Goal: Task Accomplishment & Management: Use online tool/utility

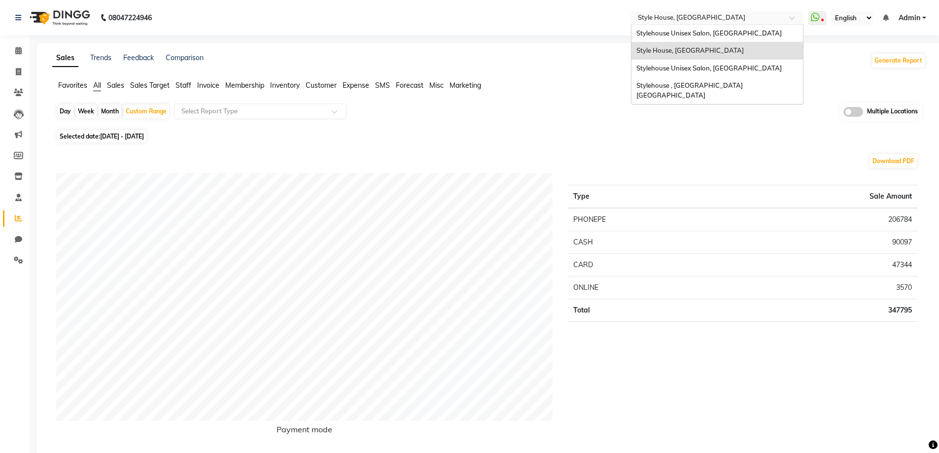
click at [677, 15] on input "text" at bounding box center [707, 19] width 143 height 10
click at [688, 30] on span "Stylehouse Unisex Salon, [GEOGRAPHIC_DATA]" at bounding box center [708, 33] width 145 height 8
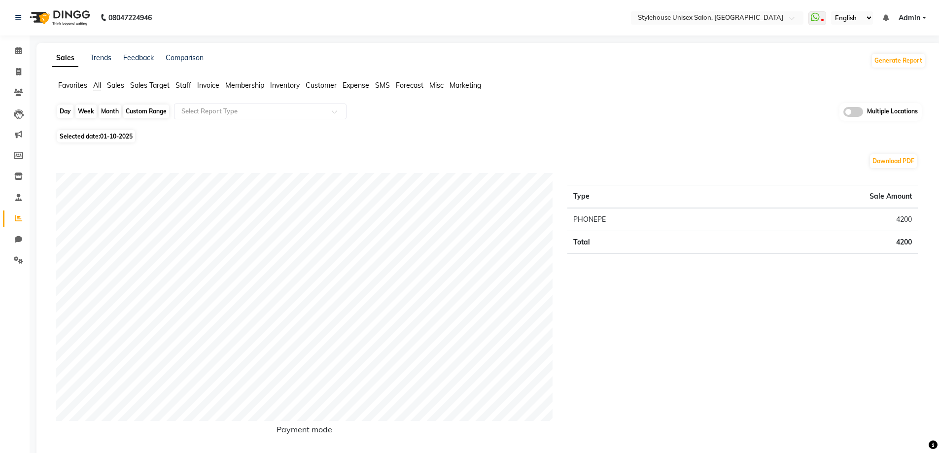
click at [62, 109] on div "Day" at bounding box center [65, 111] width 16 height 14
select select "10"
select select "2025"
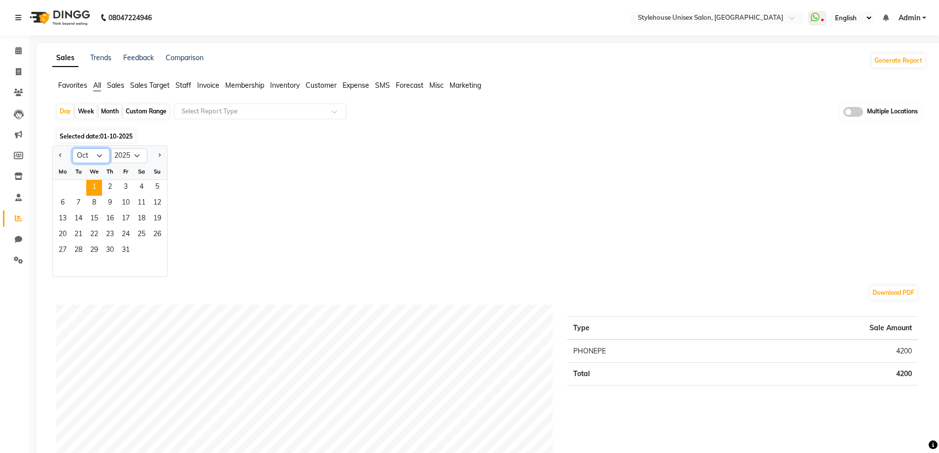
click at [96, 155] on select "Jan Feb Mar Apr May Jun [DATE] Aug Sep Oct Nov Dec" at bounding box center [90, 155] width 37 height 15
select select "9"
click at [72, 148] on select "Jan Feb Mar Apr May Jun [DATE] Aug Sep Oct Nov Dec" at bounding box center [90, 155] width 37 height 15
click at [93, 233] on span "24" at bounding box center [94, 235] width 16 height 16
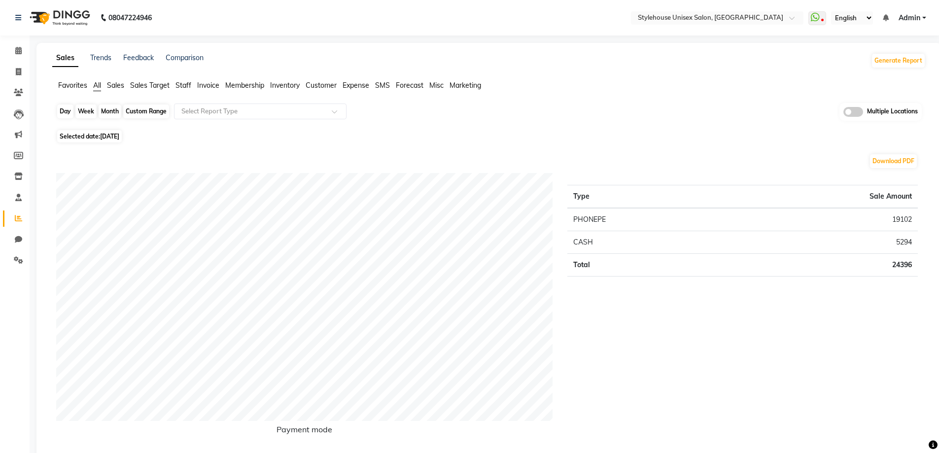
click at [62, 109] on div "Day" at bounding box center [65, 111] width 16 height 14
select select "9"
select select "2025"
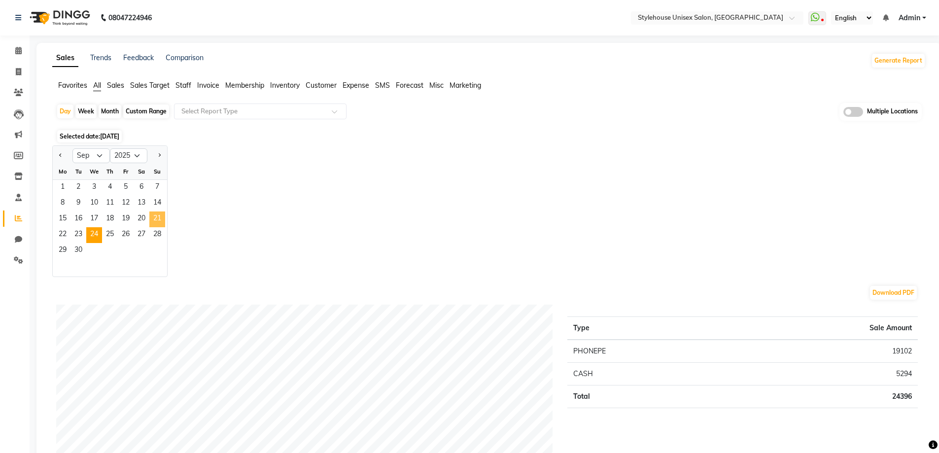
click at [156, 216] on span "21" at bounding box center [157, 219] width 16 height 16
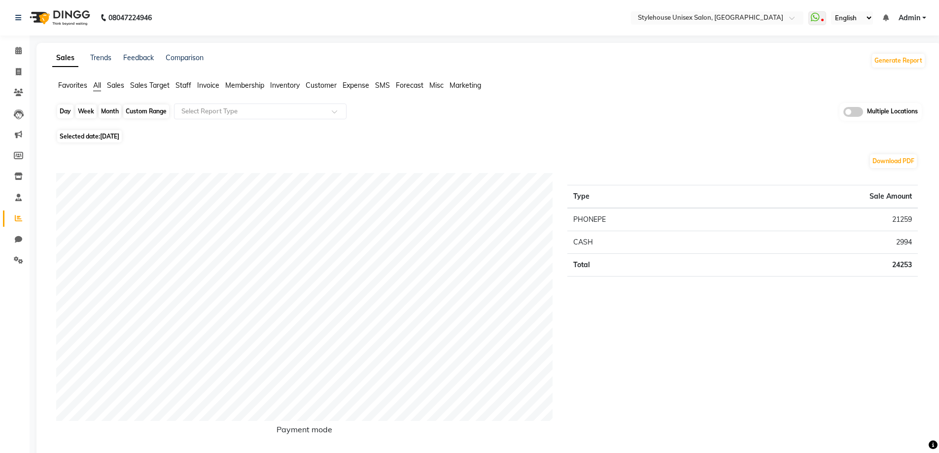
click at [62, 110] on div "Day" at bounding box center [65, 111] width 16 height 14
select select "9"
select select "2025"
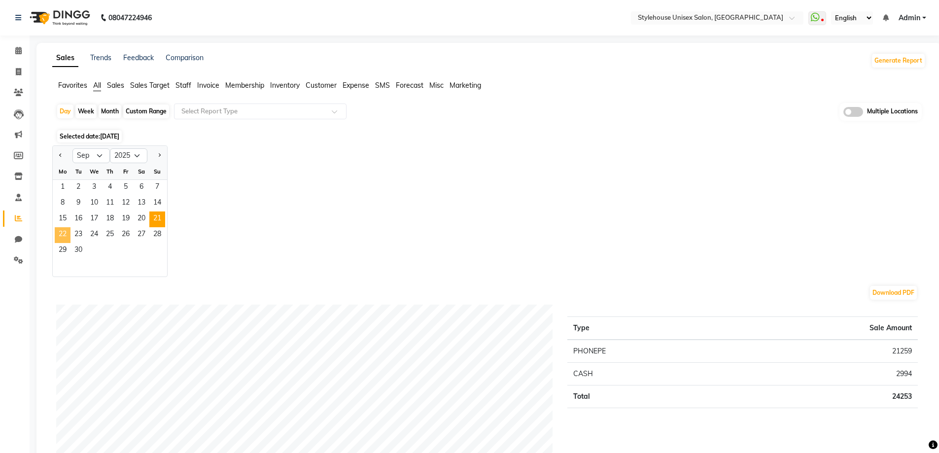
click at [61, 231] on span "22" at bounding box center [63, 235] width 16 height 16
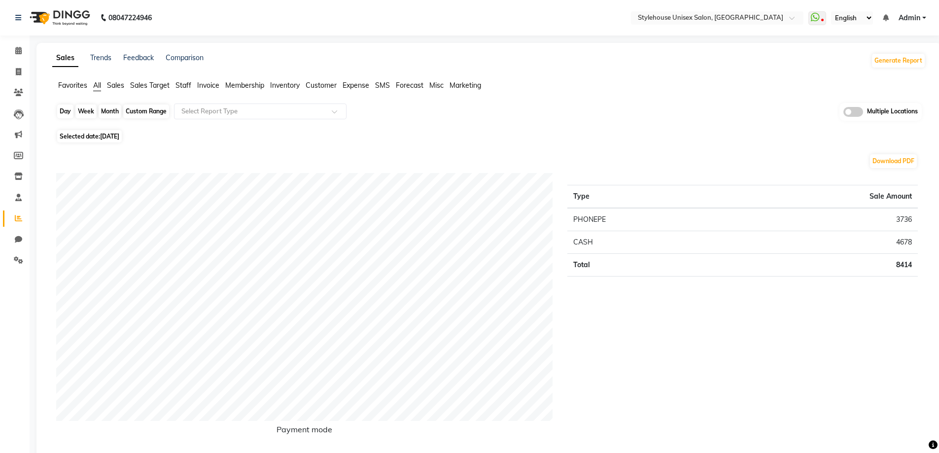
click at [65, 110] on div "Day" at bounding box center [65, 111] width 16 height 14
select select "9"
select select "2025"
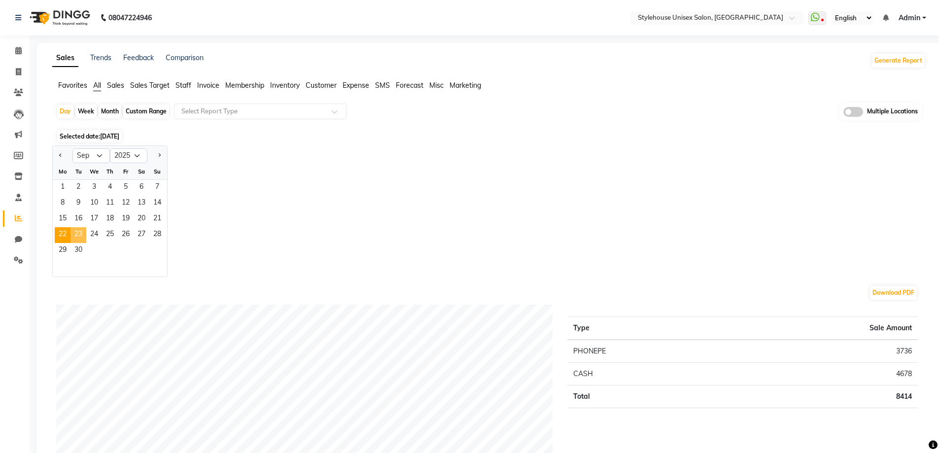
click at [79, 232] on span "23" at bounding box center [78, 235] width 16 height 16
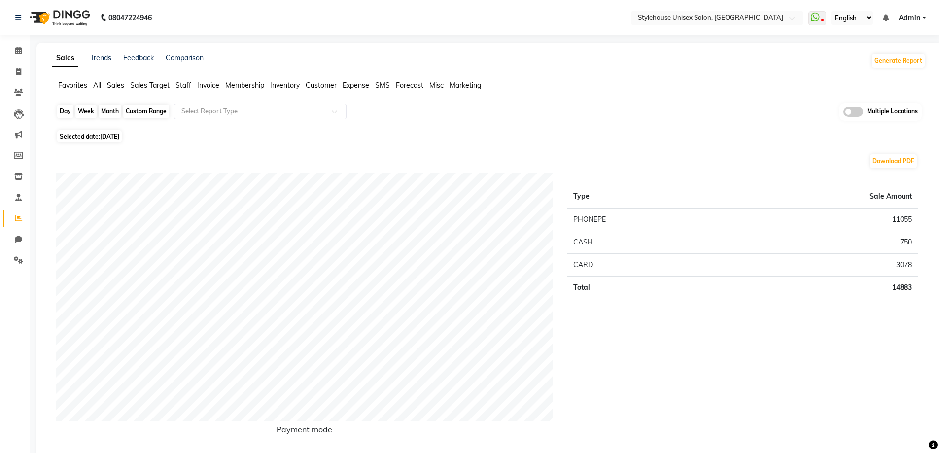
click at [65, 109] on div "Day" at bounding box center [65, 111] width 16 height 14
select select "9"
select select "2025"
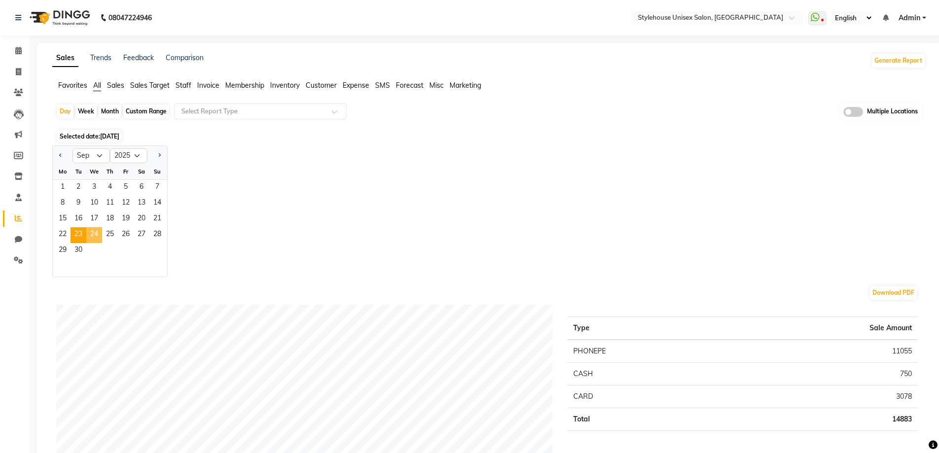
click at [94, 233] on span "24" at bounding box center [94, 235] width 16 height 16
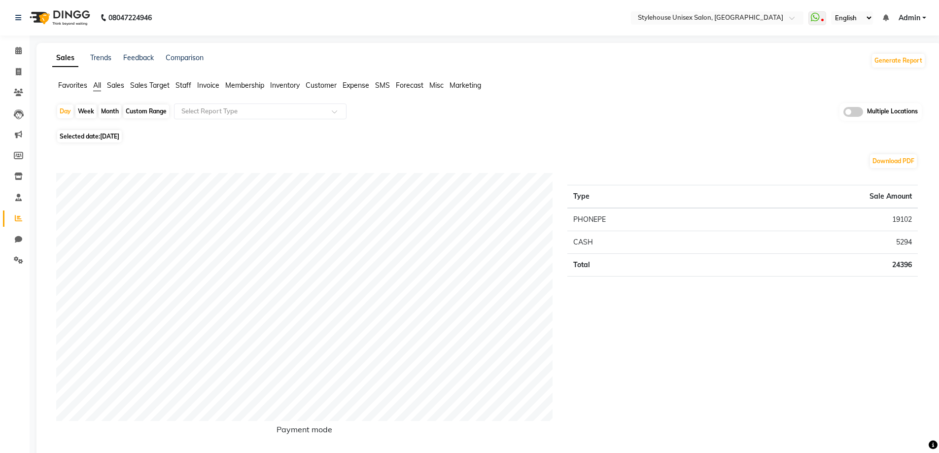
click at [208, 84] on span "Invoice" at bounding box center [208, 85] width 22 height 9
click at [215, 120] on div "Day Week Month Custom Range Select Report Type Multiple Locations" at bounding box center [492, 112] width 873 height 18
click at [207, 107] on input "text" at bounding box center [250, 111] width 142 height 10
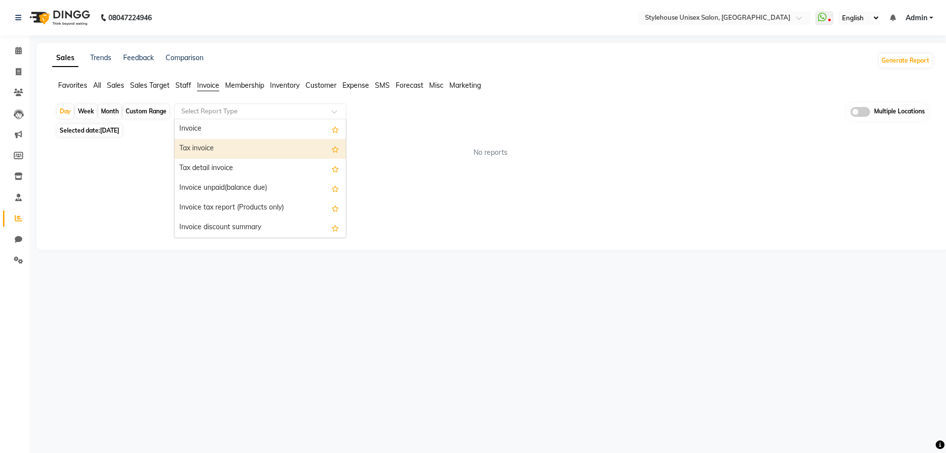
click at [203, 147] on div "Tax invoice" at bounding box center [259, 149] width 171 height 20
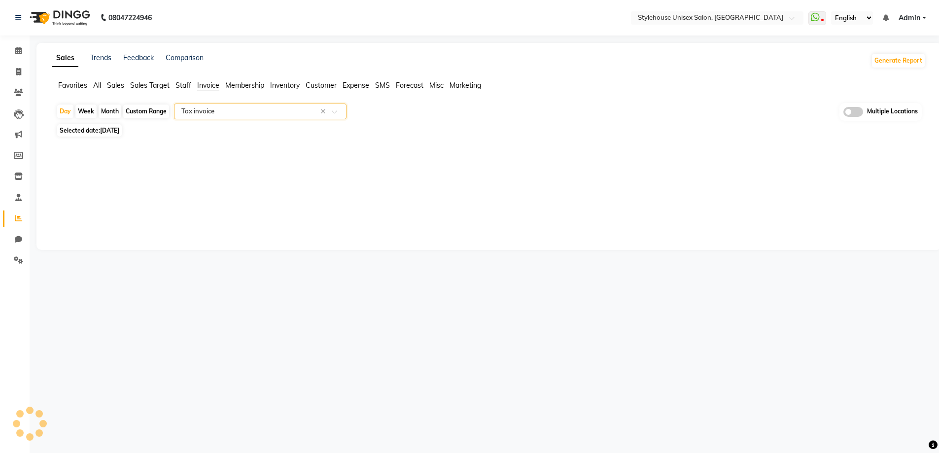
select select "full_report"
select select "csv"
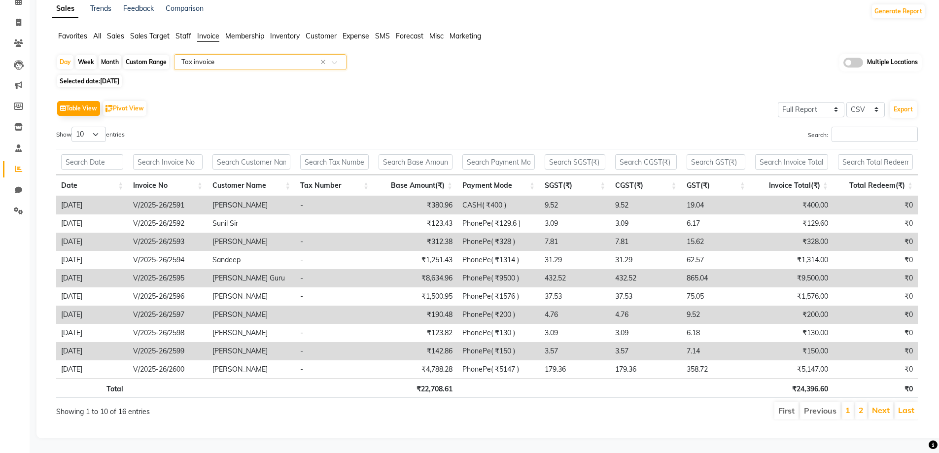
scroll to position [57, 0]
click at [860, 405] on link "2" at bounding box center [860, 410] width 5 height 10
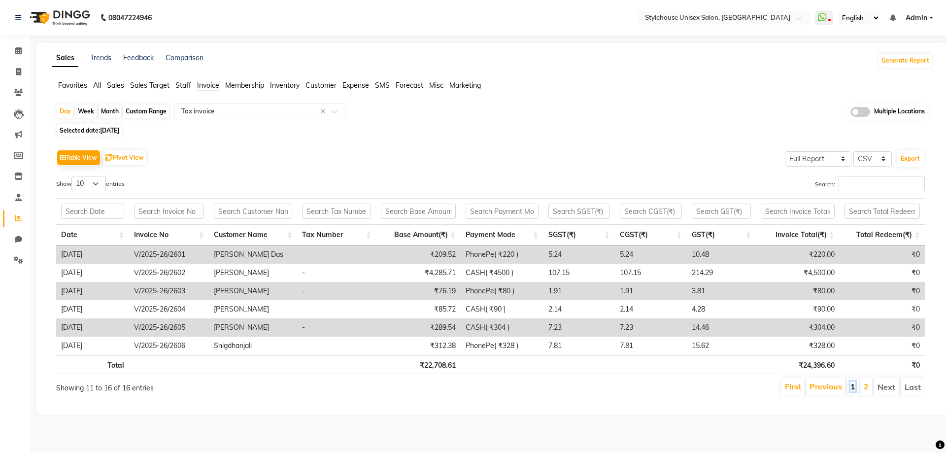
click at [853, 386] on link "1" at bounding box center [852, 386] width 5 height 10
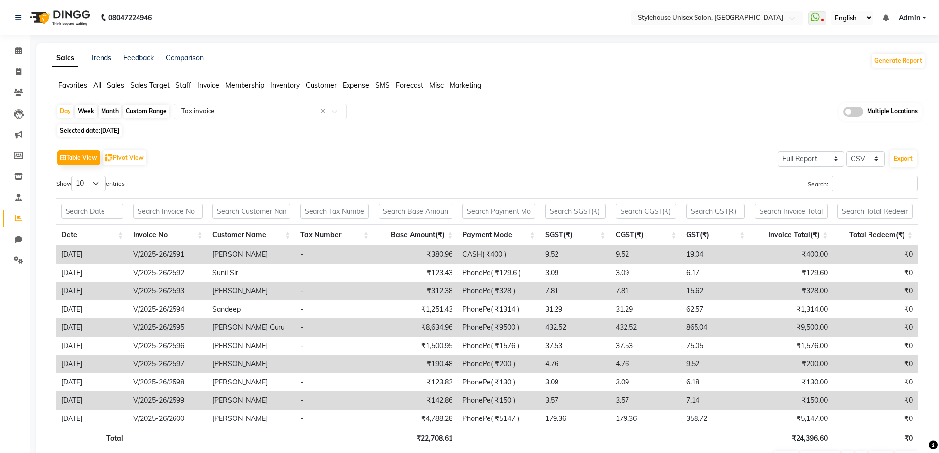
click at [96, 82] on span "All" at bounding box center [97, 85] width 8 height 9
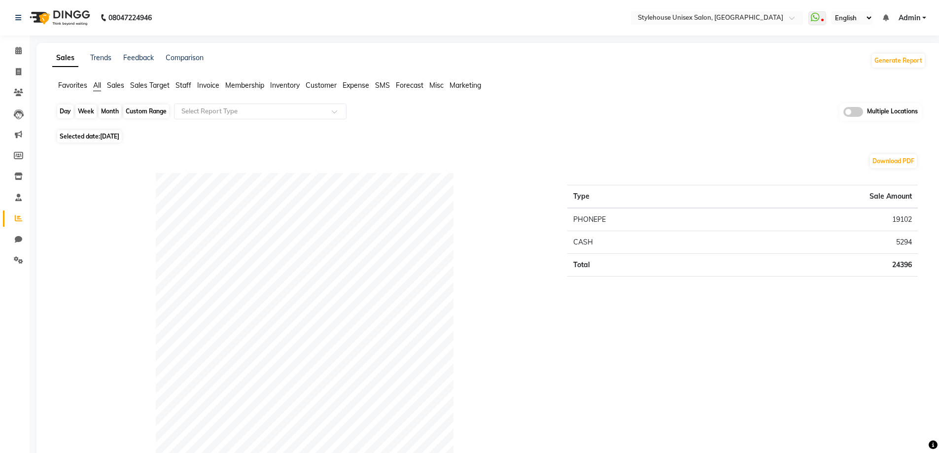
click at [61, 109] on div "Day" at bounding box center [65, 111] width 16 height 14
select select "9"
select select "2025"
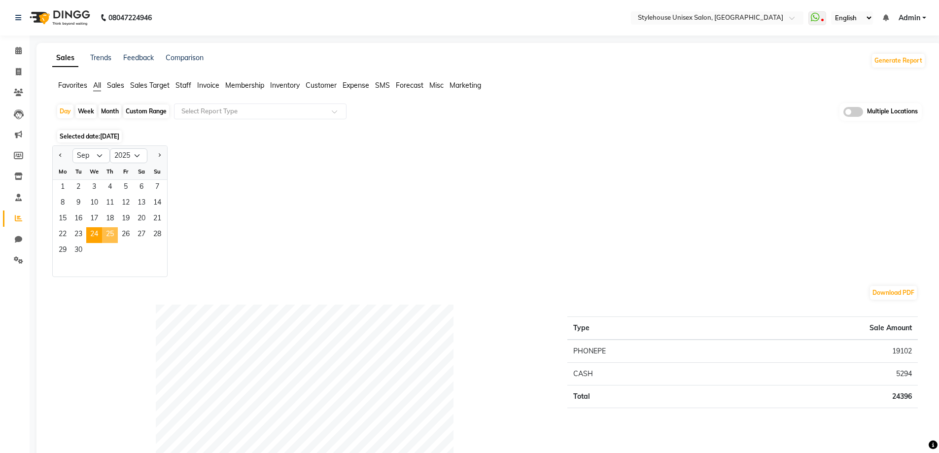
click at [108, 233] on span "25" at bounding box center [110, 235] width 16 height 16
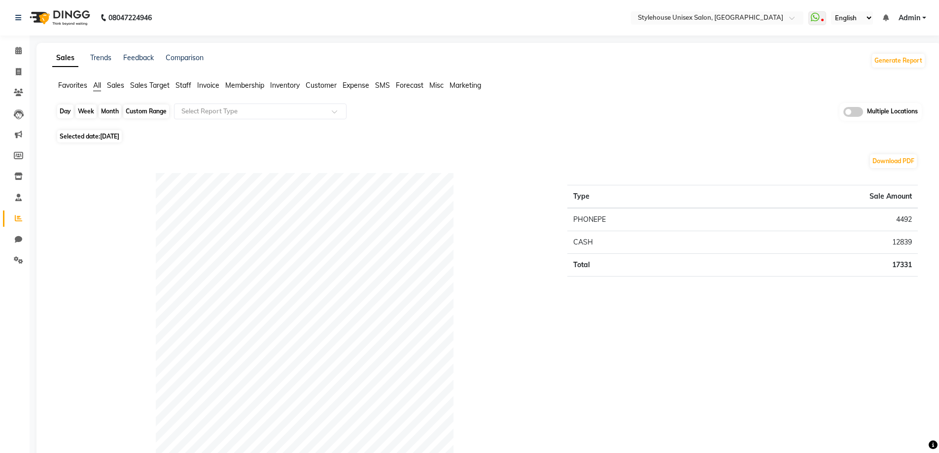
click at [62, 112] on div "Day" at bounding box center [65, 111] width 16 height 14
select select "9"
select select "2025"
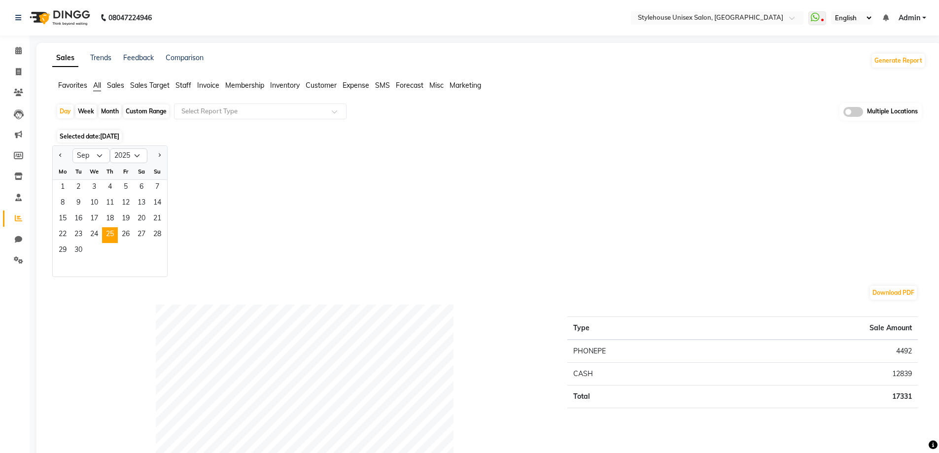
click at [279, 184] on div "Jan Feb Mar Apr May Jun Jul Aug Sep Oct Nov Dec 2015 2016 2017 2018 2019 2020 2…" at bounding box center [488, 211] width 873 height 132
click at [111, 235] on span "25" at bounding box center [110, 235] width 16 height 16
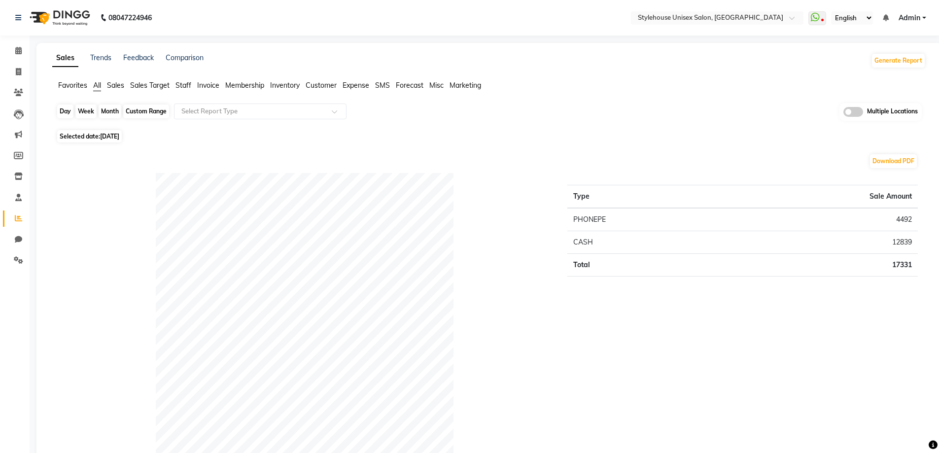
click at [65, 108] on div "Day" at bounding box center [65, 111] width 16 height 14
select select "9"
select select "2025"
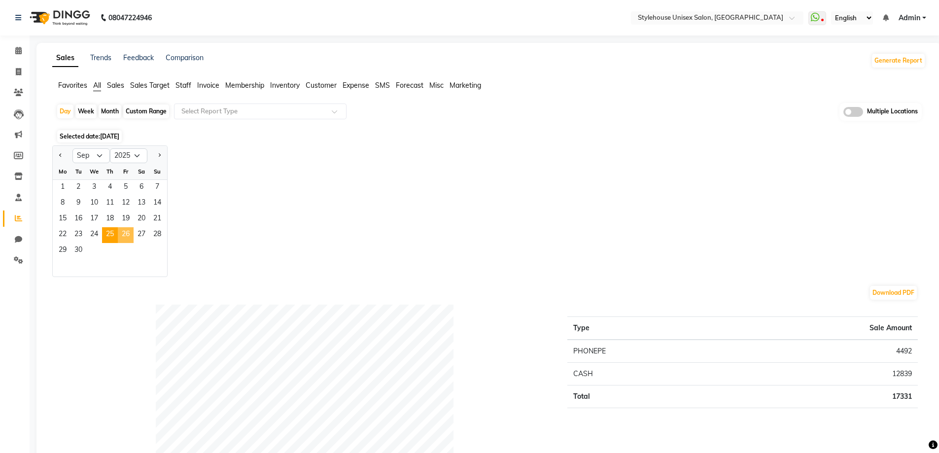
click at [124, 232] on span "26" at bounding box center [126, 235] width 16 height 16
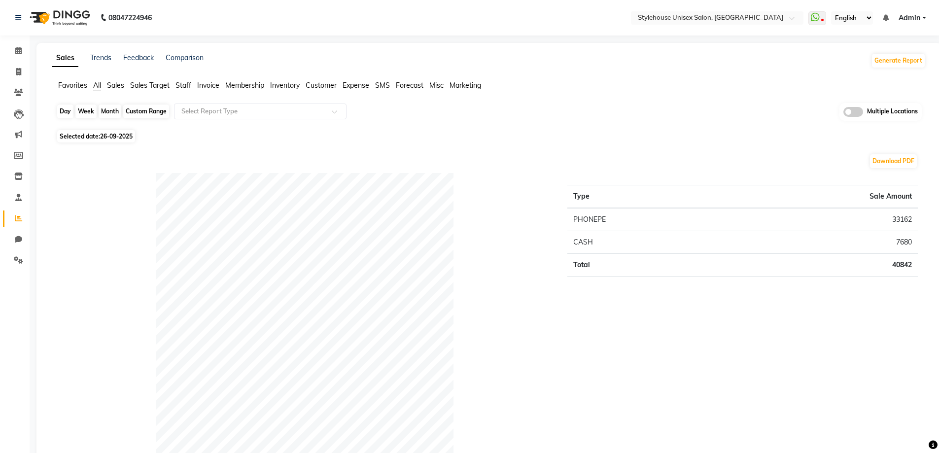
click at [61, 110] on div "Day" at bounding box center [65, 111] width 16 height 14
select select "9"
select select "2025"
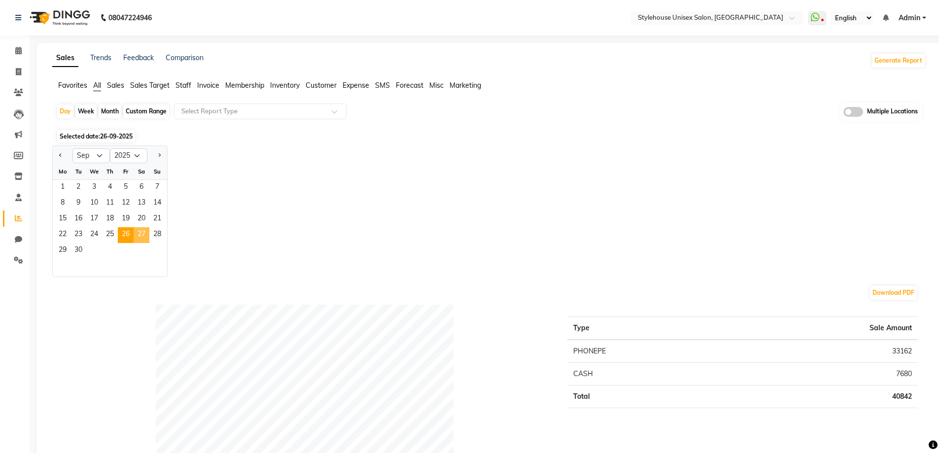
click at [141, 233] on span "27" at bounding box center [142, 235] width 16 height 16
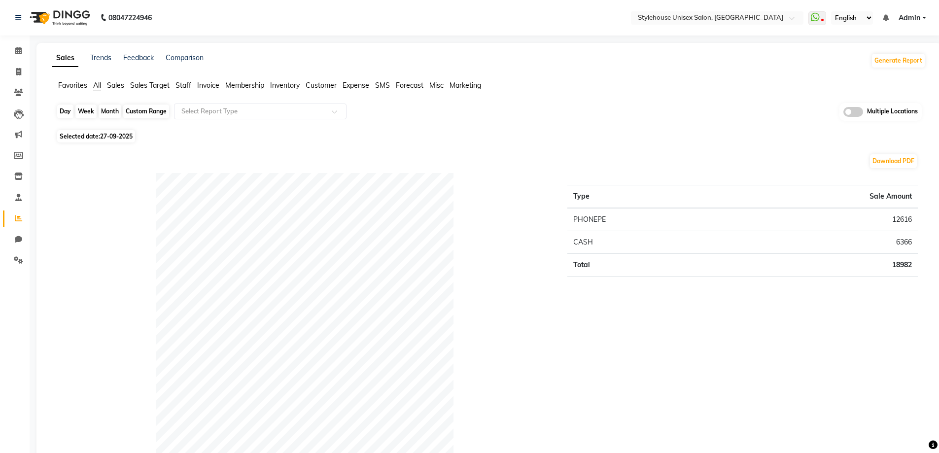
click at [63, 108] on div "Day" at bounding box center [65, 111] width 16 height 14
select select "9"
select select "2025"
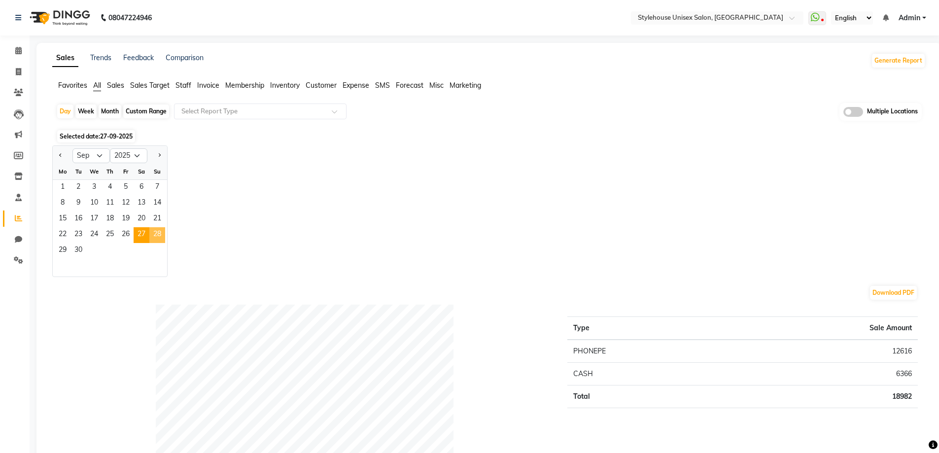
click at [157, 232] on span "28" at bounding box center [157, 235] width 16 height 16
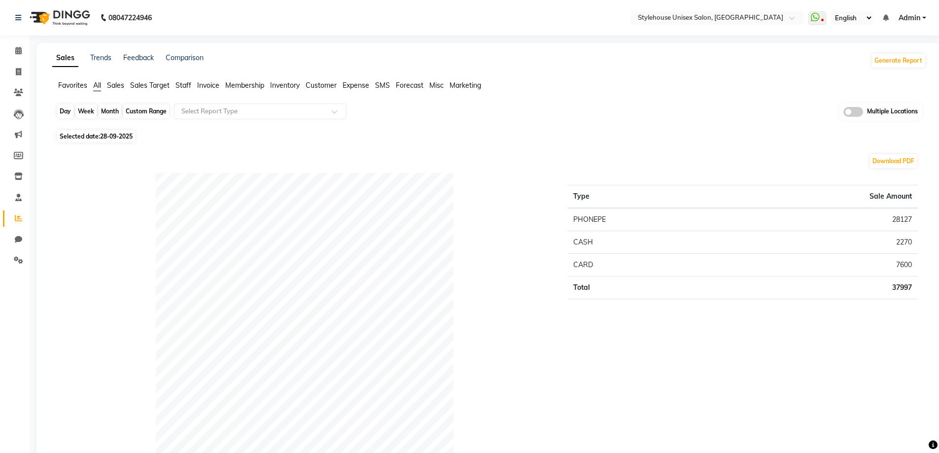
click at [66, 109] on div "Day" at bounding box center [65, 111] width 16 height 14
select select "9"
select select "2025"
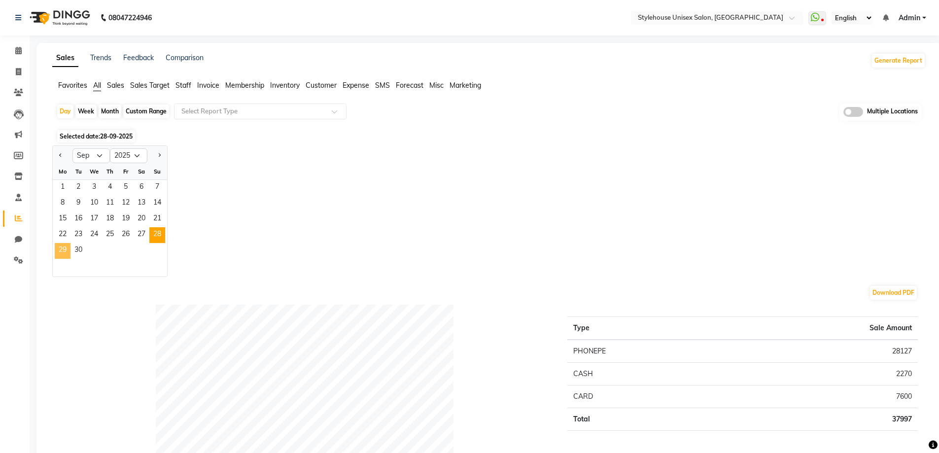
click at [63, 250] on span "29" at bounding box center [63, 251] width 16 height 16
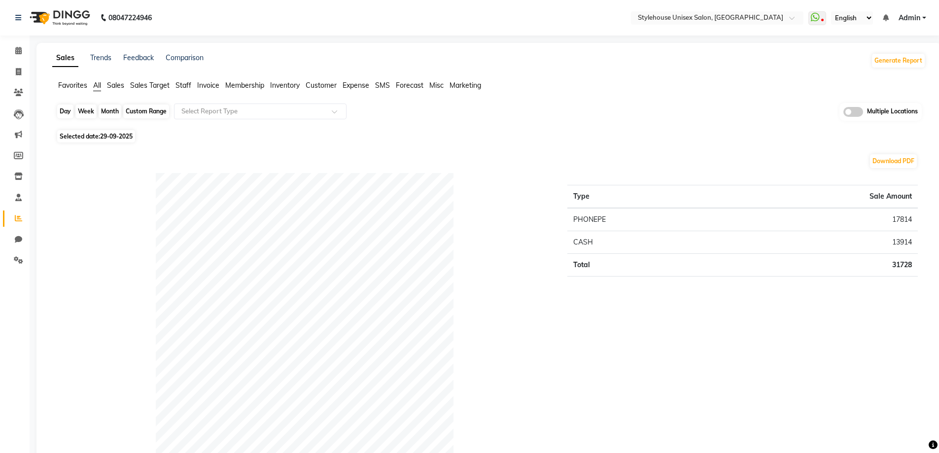
click at [60, 109] on div "Day" at bounding box center [65, 111] width 16 height 14
select select "9"
select select "2025"
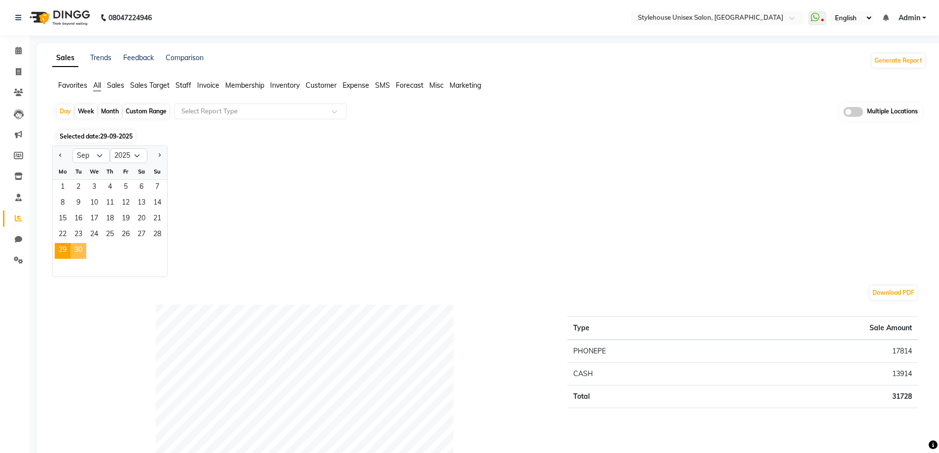
click at [77, 250] on span "30" at bounding box center [78, 251] width 16 height 16
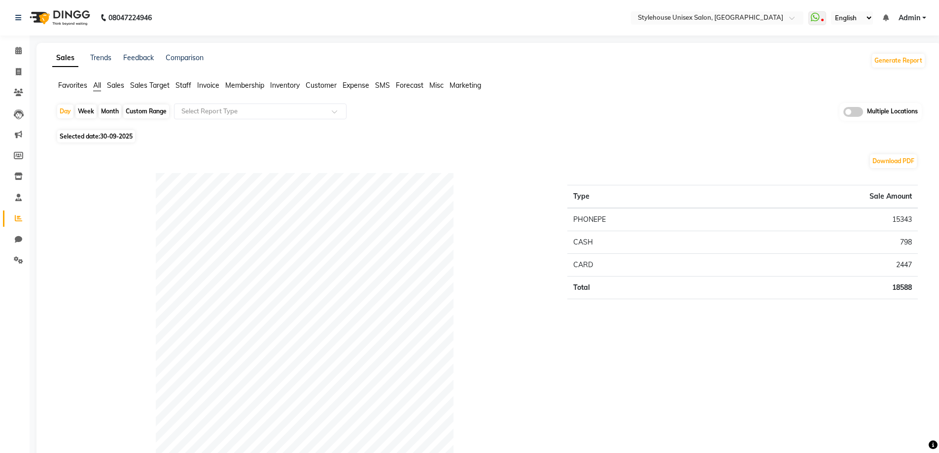
click at [137, 109] on div "Custom Range" at bounding box center [146, 111] width 46 height 14
select select "9"
select select "2025"
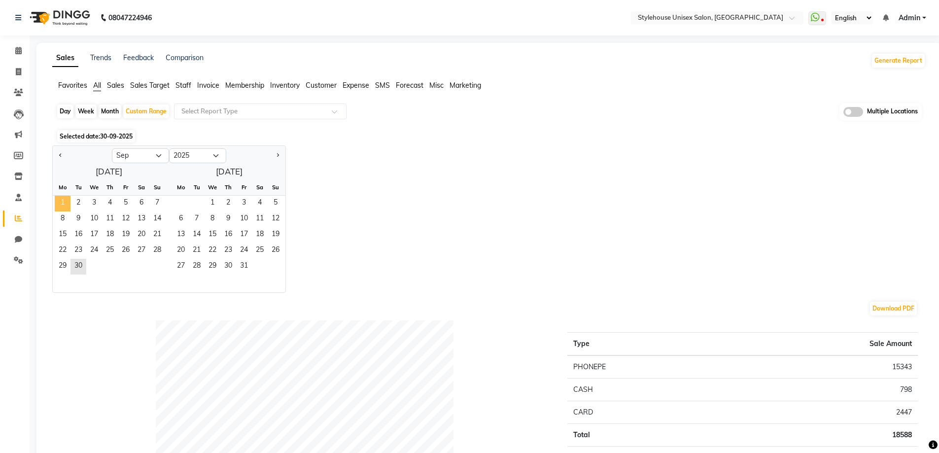
click at [62, 200] on span "1" at bounding box center [63, 204] width 16 height 16
click at [79, 261] on span "30" at bounding box center [78, 267] width 16 height 16
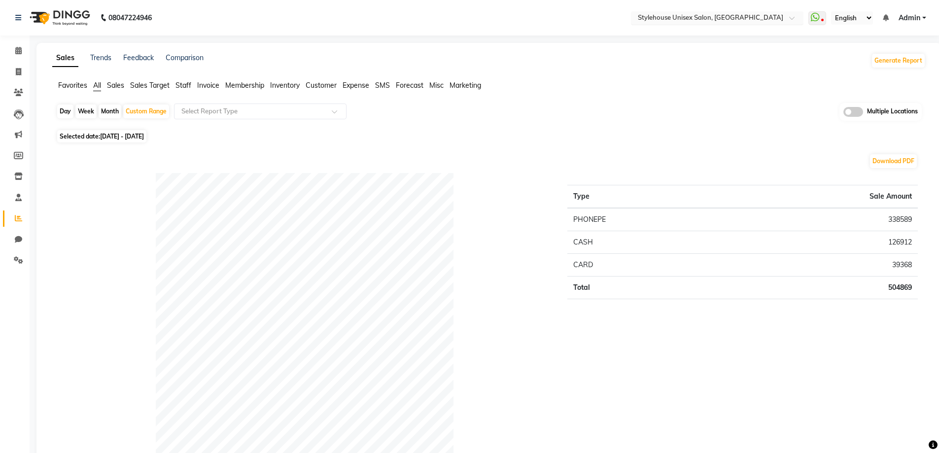
click at [708, 17] on input "text" at bounding box center [707, 19] width 143 height 10
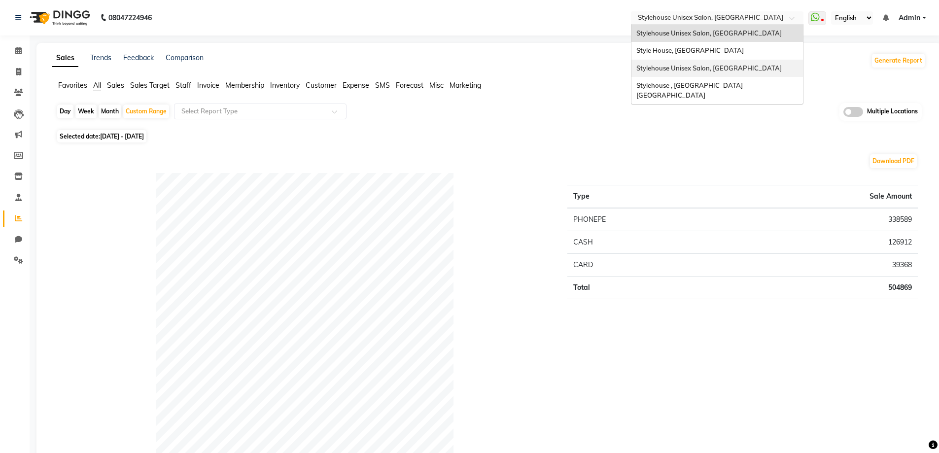
click at [705, 68] on span "Stylehouse Unisex Salon, [GEOGRAPHIC_DATA]" at bounding box center [708, 68] width 145 height 8
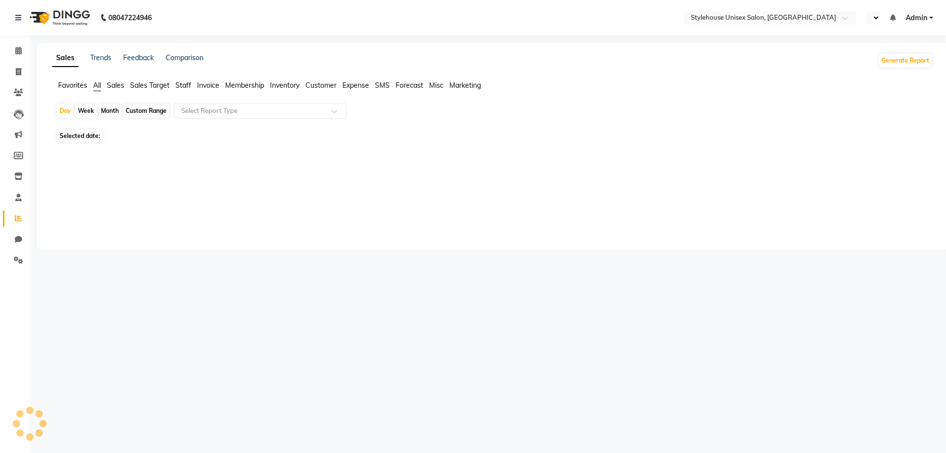
select select "en"
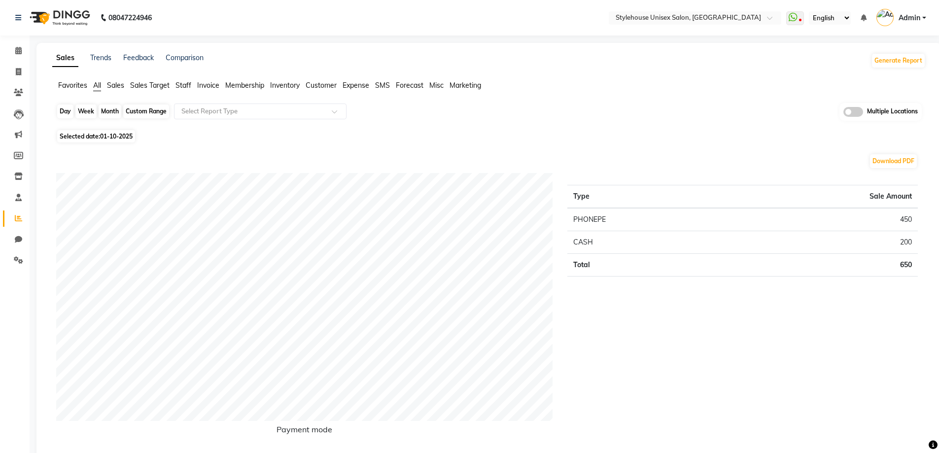
click at [64, 109] on div "Day" at bounding box center [65, 111] width 16 height 14
select select "10"
select select "2025"
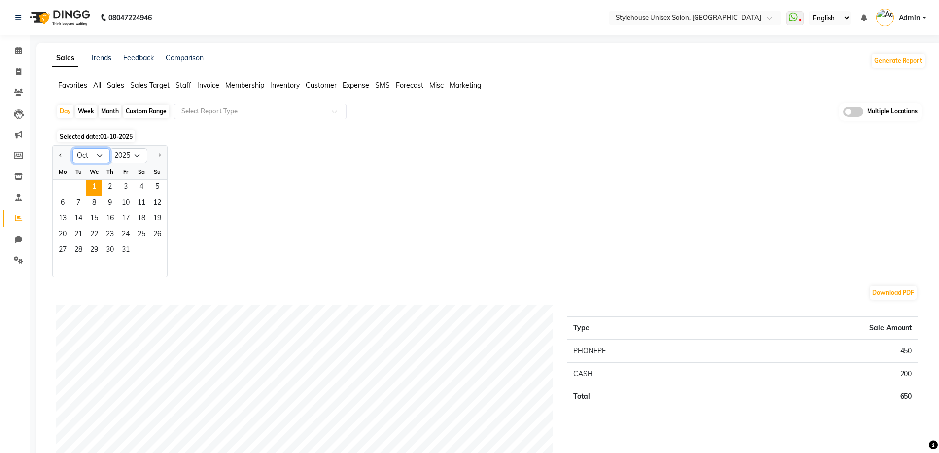
click at [88, 155] on select "Jan Feb Mar Apr May Jun [DATE] Aug Sep Oct Nov Dec" at bounding box center [90, 155] width 37 height 15
select select "9"
click at [72, 148] on select "Jan Feb Mar Apr May Jun [DATE] Aug Sep Oct Nov Dec" at bounding box center [90, 155] width 37 height 15
click at [109, 231] on span "25" at bounding box center [110, 235] width 16 height 16
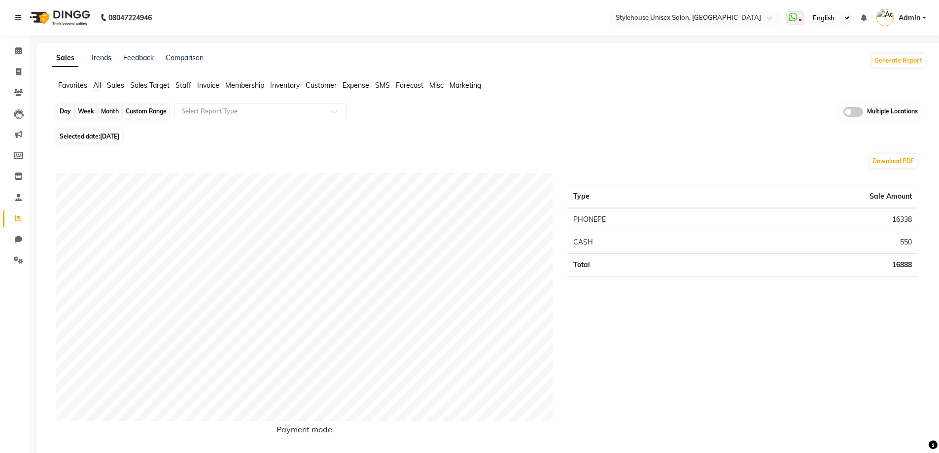
click at [65, 111] on div "Day" at bounding box center [65, 111] width 16 height 14
select select "9"
select select "2025"
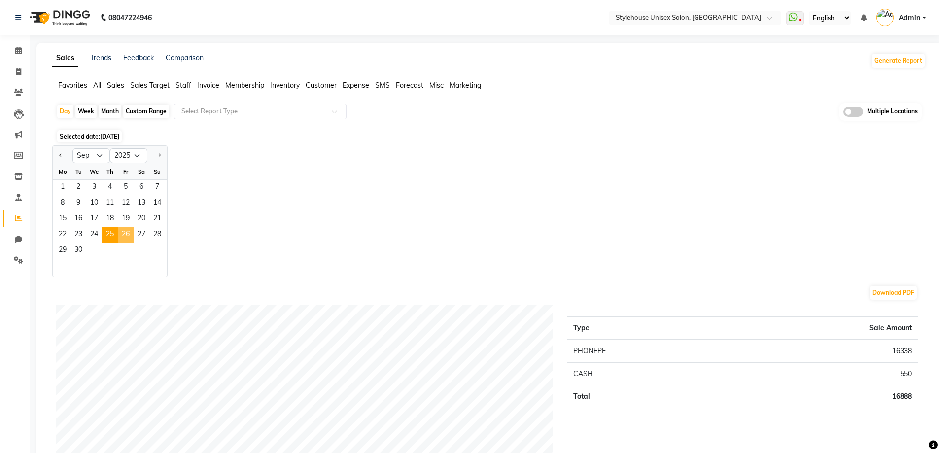
click at [128, 233] on span "26" at bounding box center [126, 235] width 16 height 16
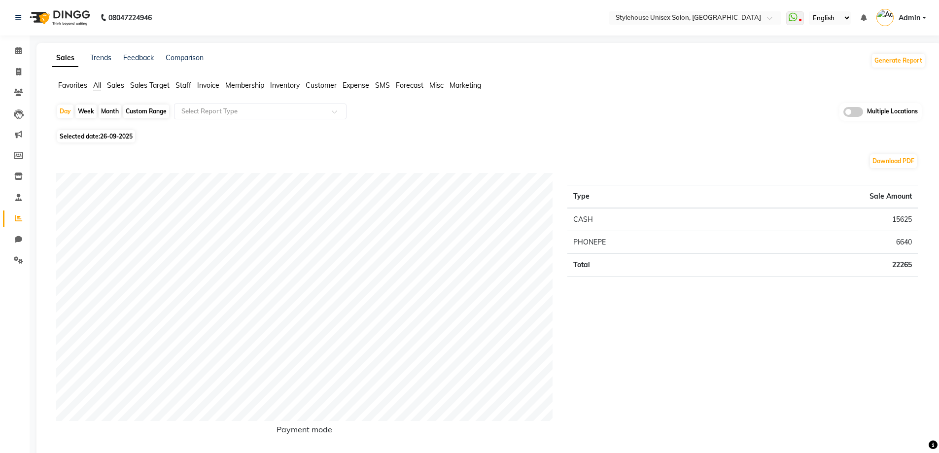
click at [201, 87] on span "Invoice" at bounding box center [208, 85] width 22 height 9
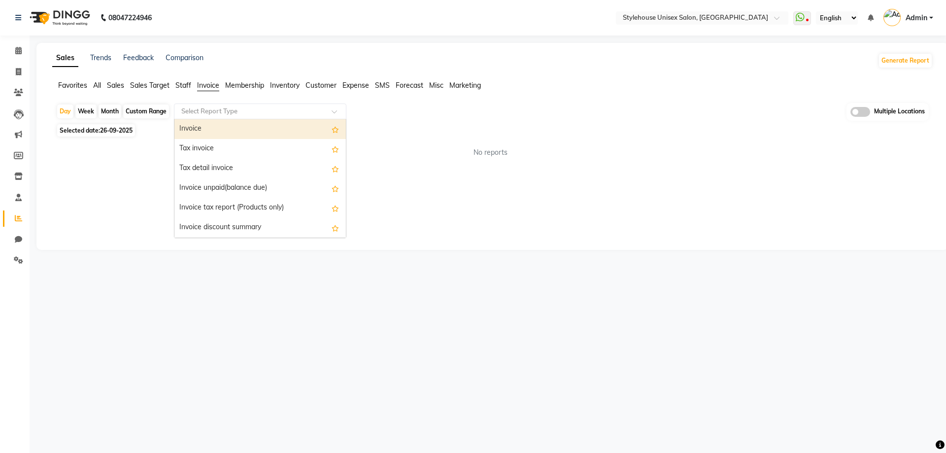
click at [204, 112] on input "text" at bounding box center [250, 111] width 142 height 10
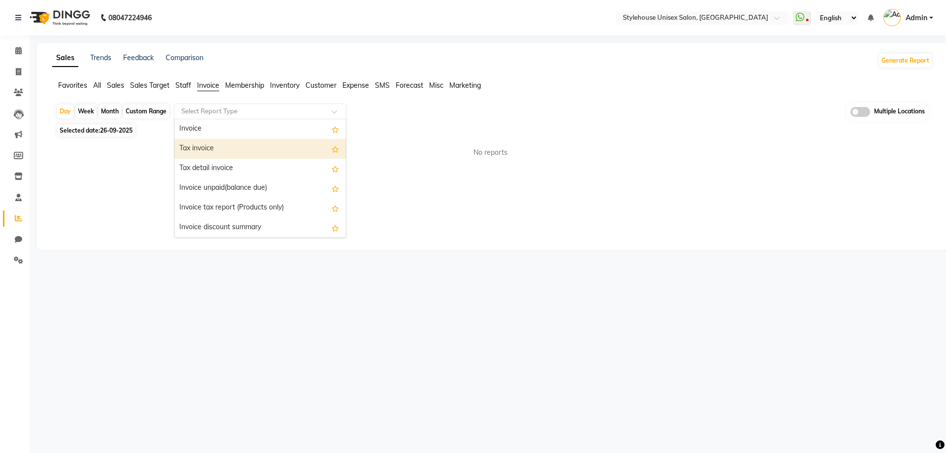
click at [204, 146] on div "Tax invoice" at bounding box center [259, 149] width 171 height 20
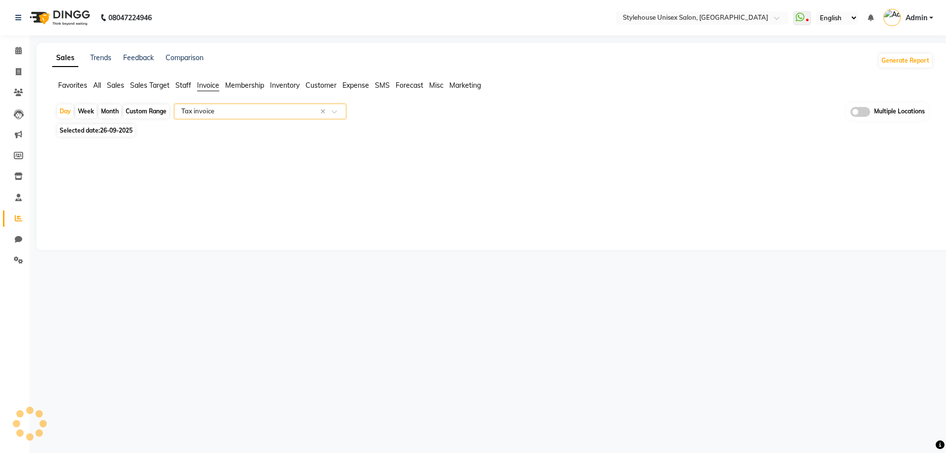
select select "full_report"
select select "csv"
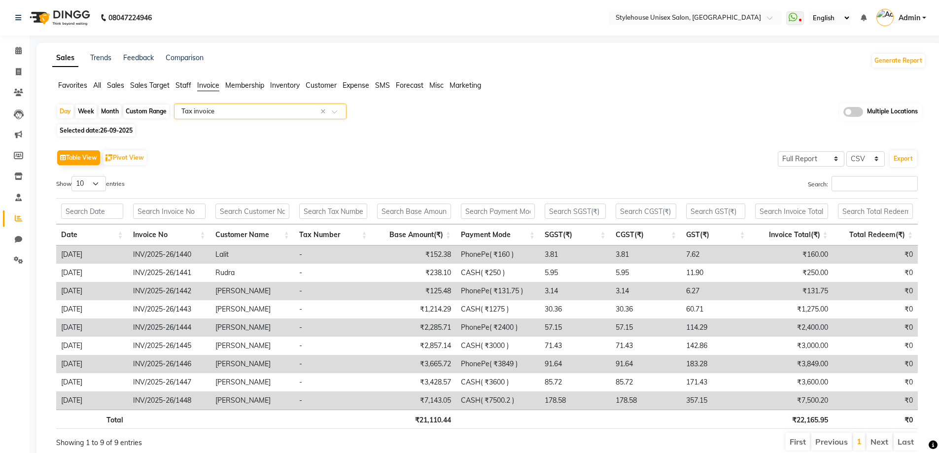
scroll to position [38, 0]
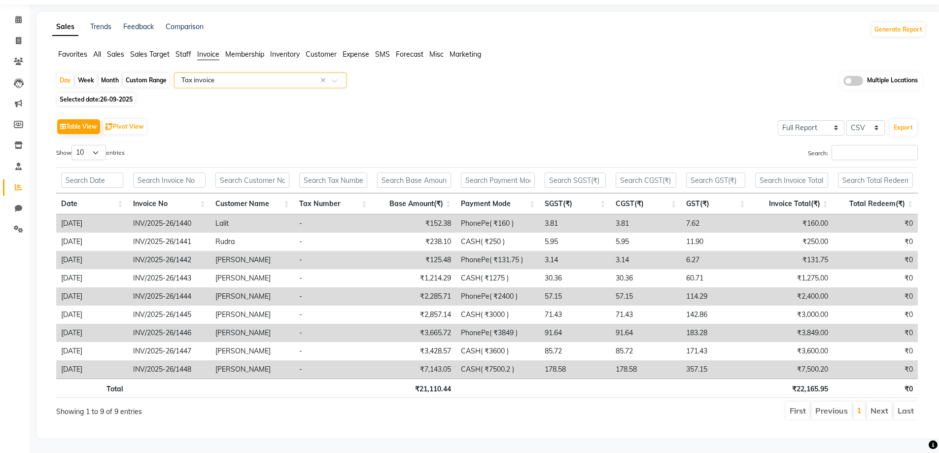
click at [94, 50] on span "All" at bounding box center [97, 54] width 8 height 9
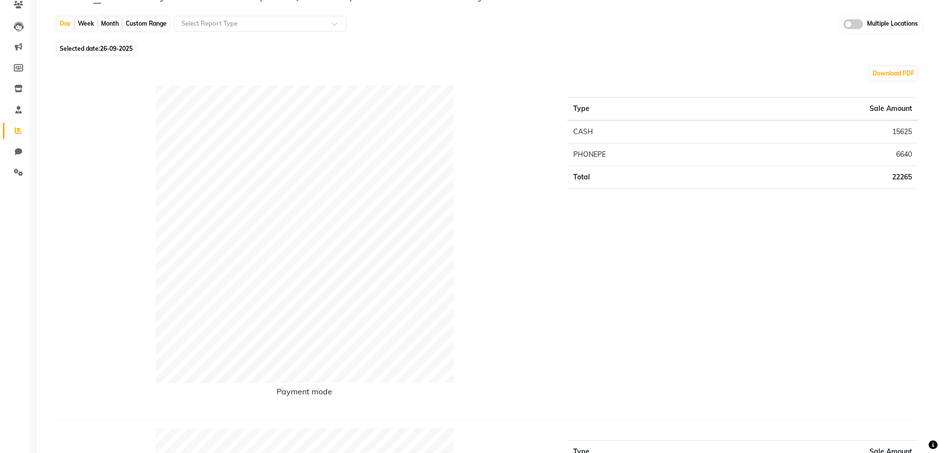
scroll to position [0, 0]
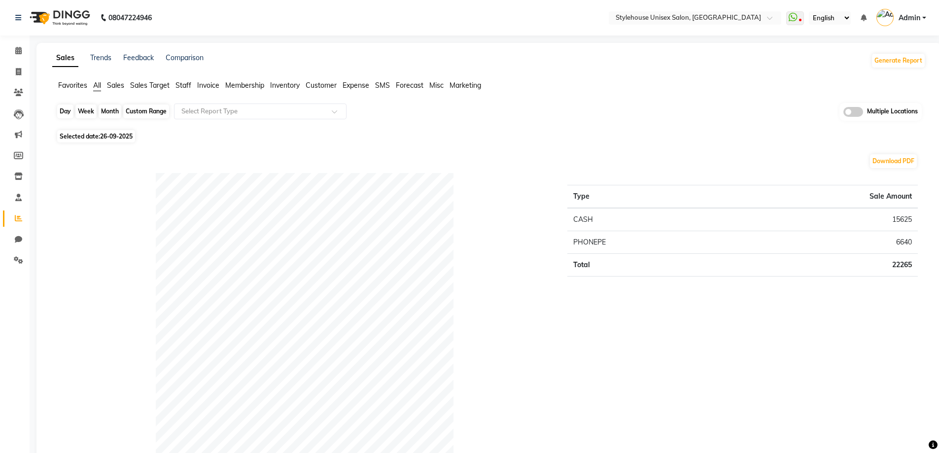
click at [64, 112] on div "Day" at bounding box center [65, 111] width 16 height 14
select select "9"
select select "2025"
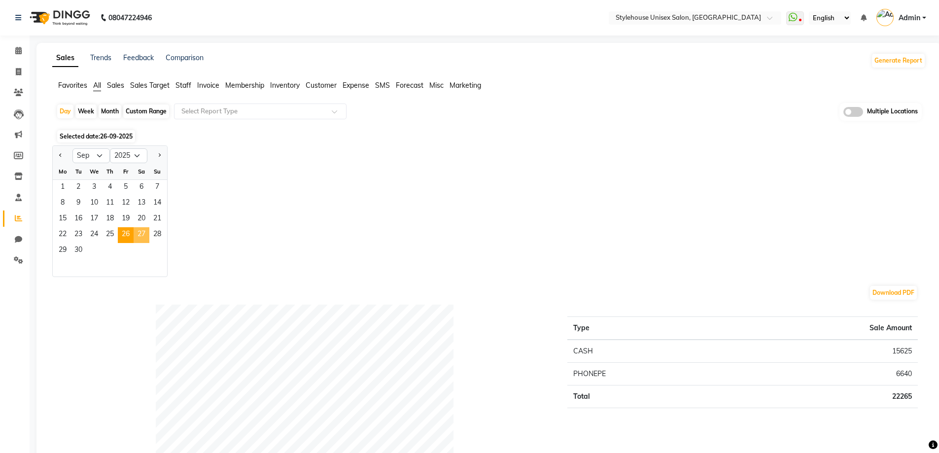
click at [140, 234] on span "27" at bounding box center [142, 235] width 16 height 16
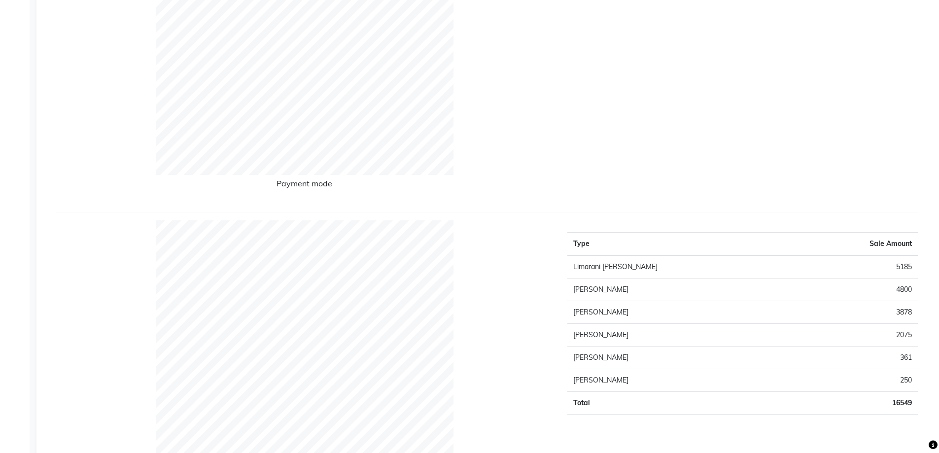
scroll to position [49, 0]
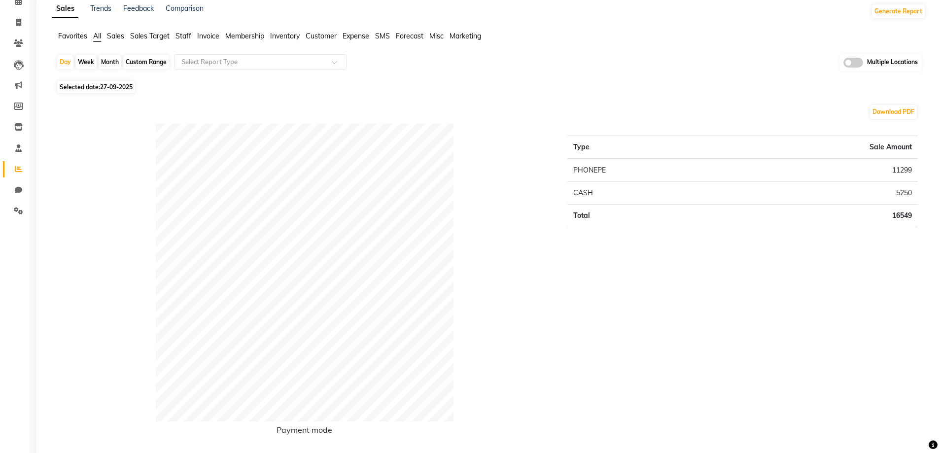
click at [204, 34] on span "Invoice" at bounding box center [208, 36] width 22 height 9
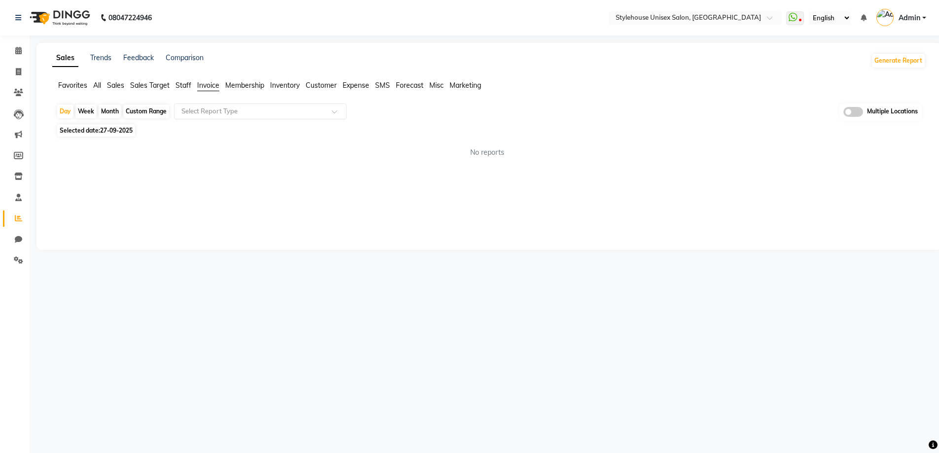
scroll to position [0, 0]
click at [209, 111] on input "text" at bounding box center [250, 111] width 142 height 10
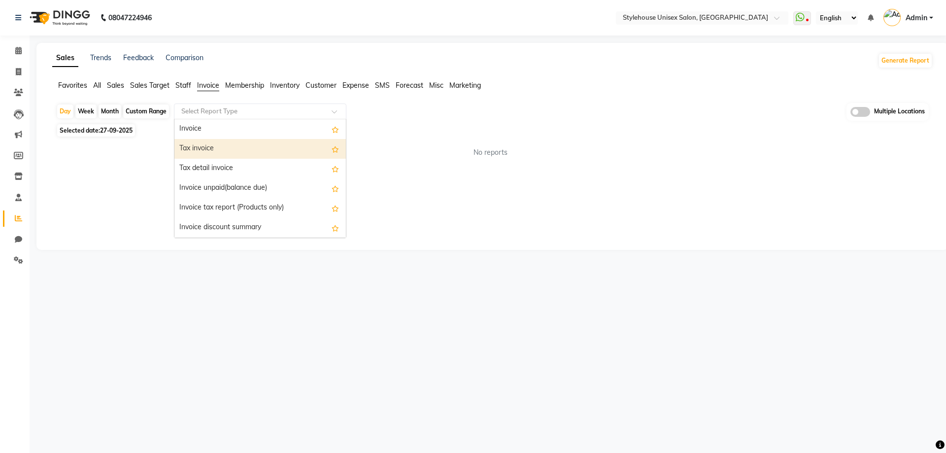
click at [210, 146] on div "Tax invoice" at bounding box center [259, 149] width 171 height 20
select select "full_report"
select select "csv"
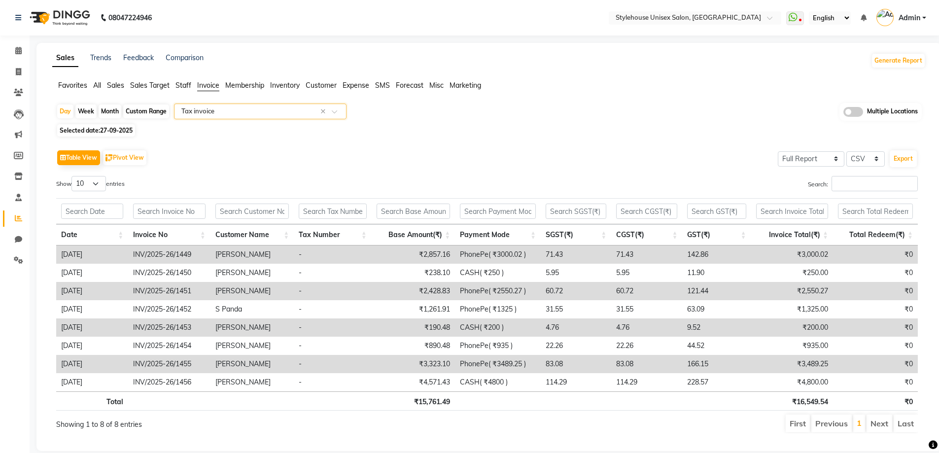
click at [96, 84] on span "All" at bounding box center [97, 85] width 8 height 9
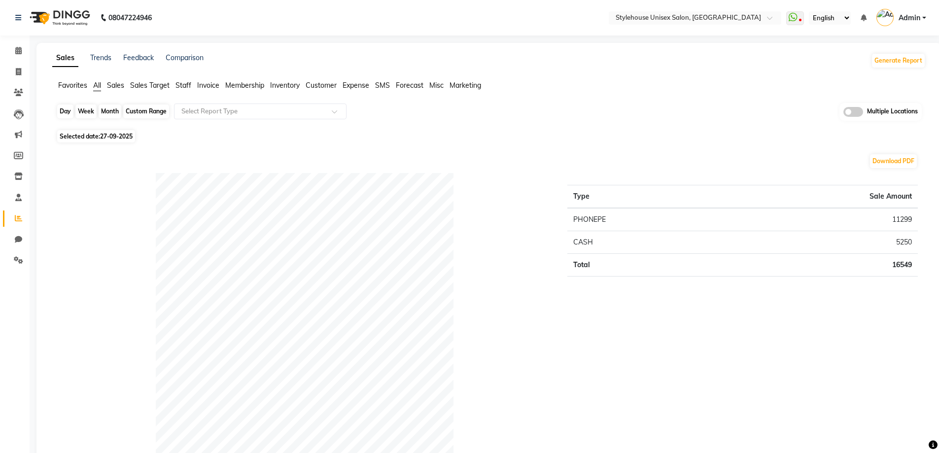
click at [60, 111] on div "Day" at bounding box center [65, 111] width 16 height 14
select select "9"
select select "2025"
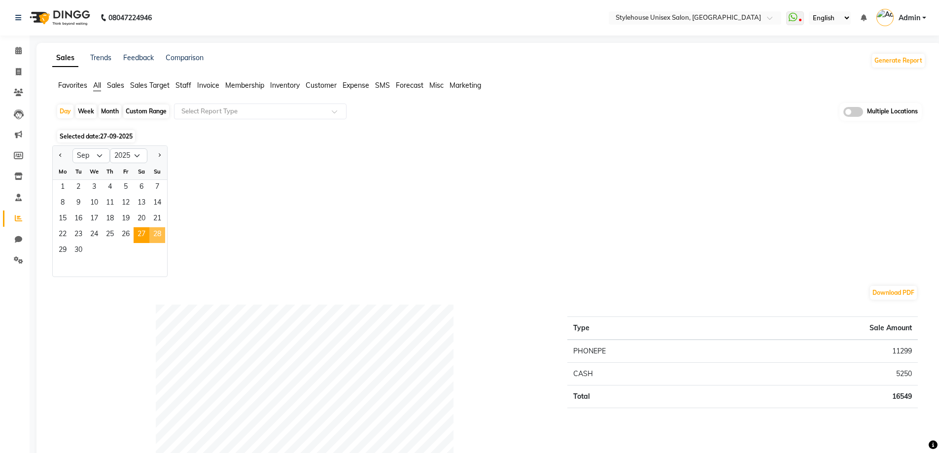
click at [158, 234] on span "28" at bounding box center [157, 235] width 16 height 16
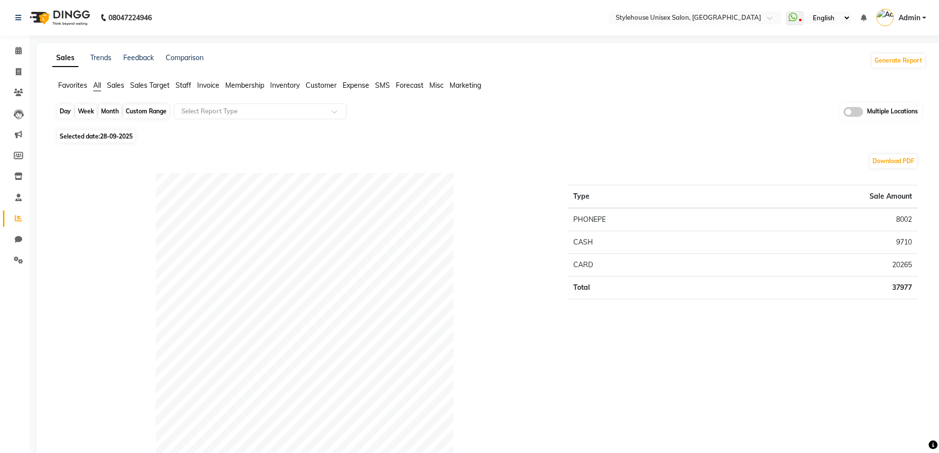
click at [62, 109] on div "Day" at bounding box center [65, 111] width 16 height 14
select select "9"
select select "2025"
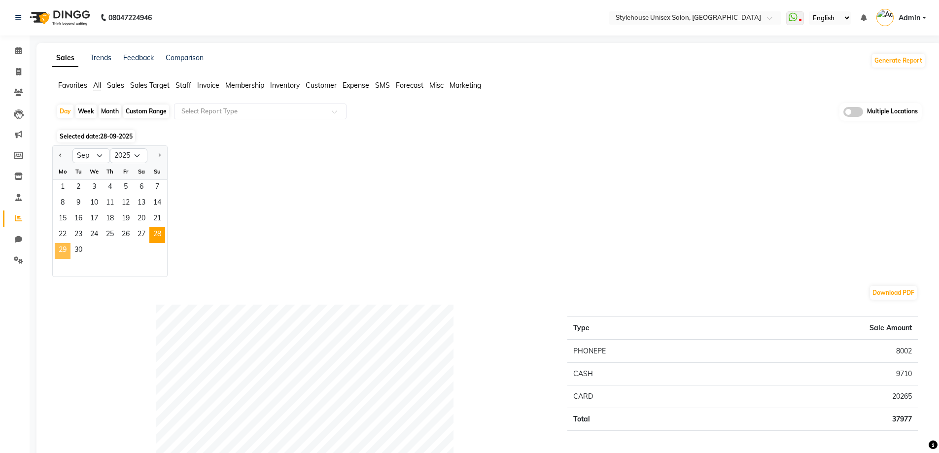
click at [61, 247] on span "29" at bounding box center [63, 251] width 16 height 16
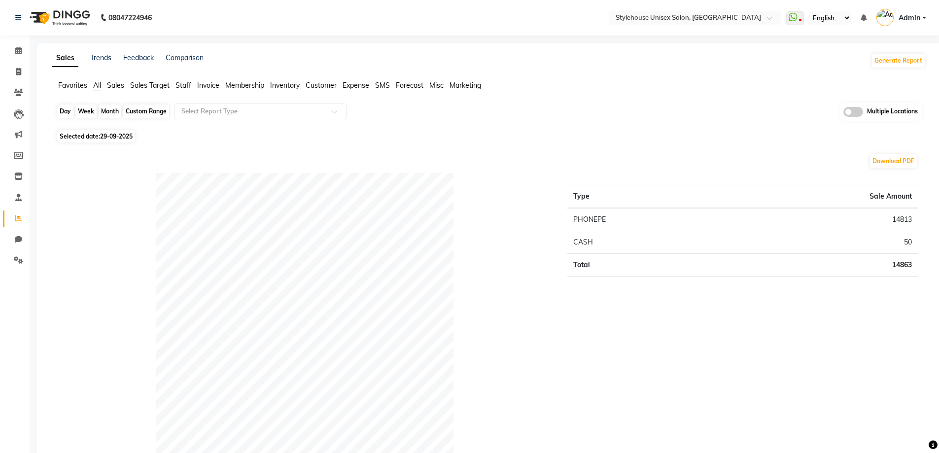
click at [60, 109] on div "Day" at bounding box center [65, 111] width 16 height 14
select select "9"
select select "2025"
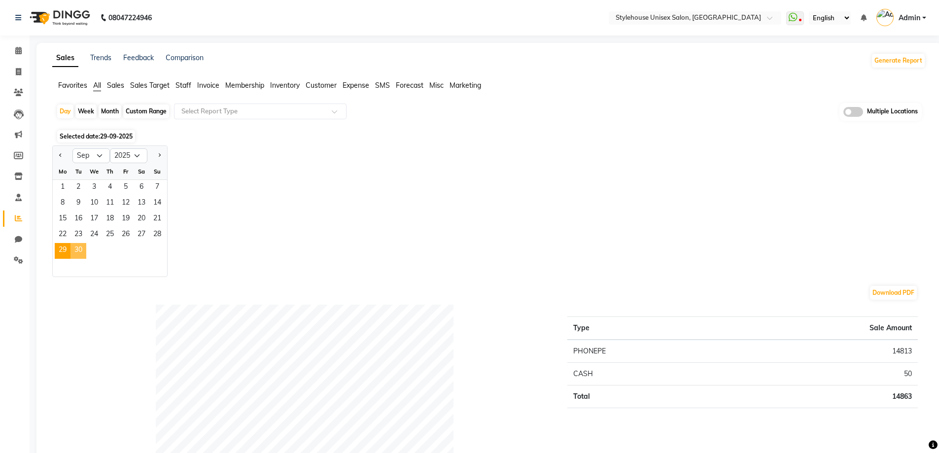
click at [79, 249] on span "30" at bounding box center [78, 251] width 16 height 16
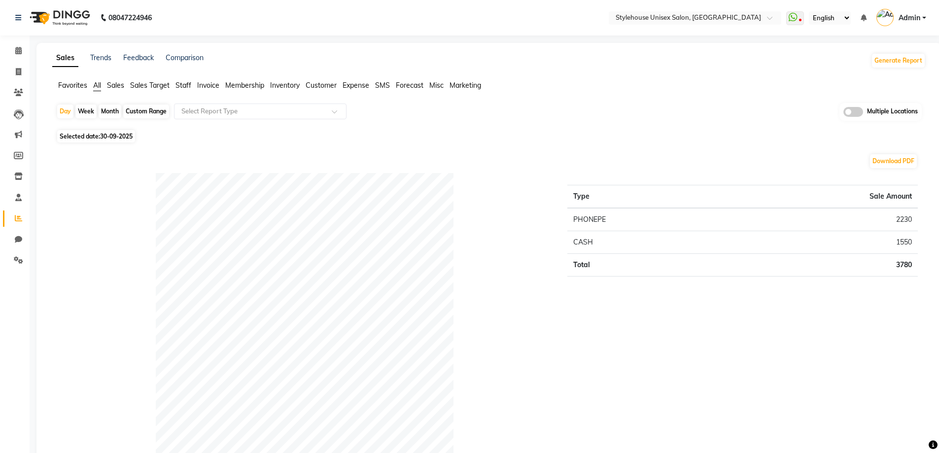
click at [136, 108] on div "Custom Range" at bounding box center [146, 111] width 46 height 14
select select "9"
select select "2025"
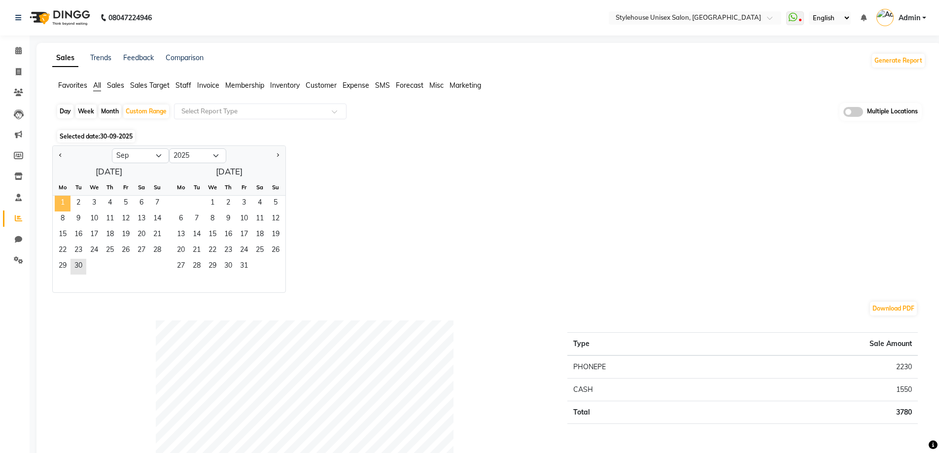
click at [62, 201] on span "1" at bounding box center [63, 204] width 16 height 16
click at [80, 266] on span "30" at bounding box center [78, 267] width 16 height 16
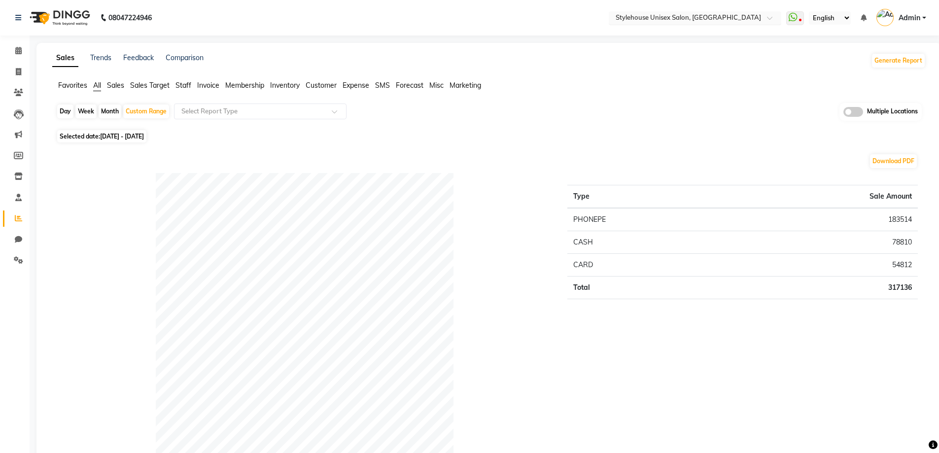
click at [680, 17] on input "text" at bounding box center [684, 19] width 143 height 10
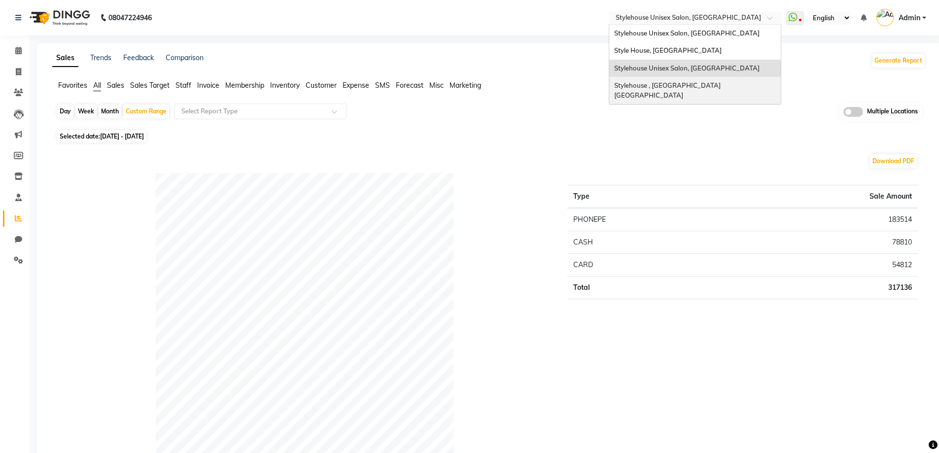
click at [686, 86] on span "Stylehouse , Manahandi Bihar" at bounding box center [668, 90] width 108 height 18
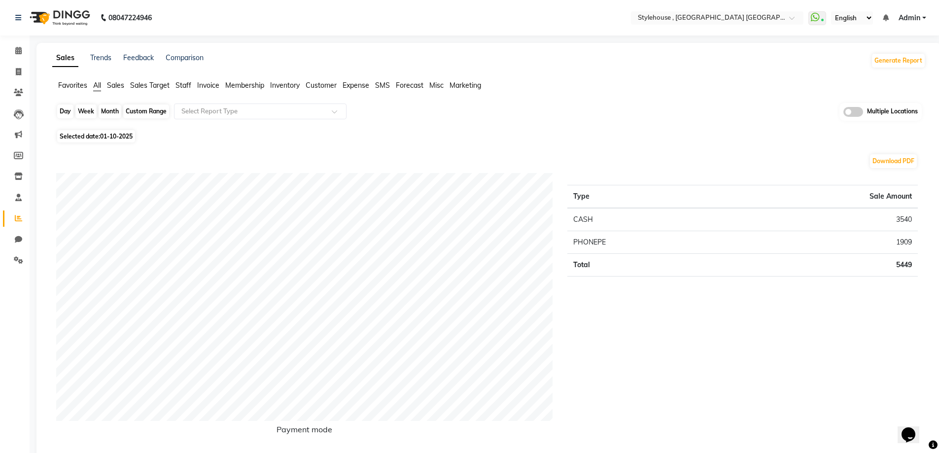
click at [62, 107] on div "Day" at bounding box center [65, 111] width 16 height 14
select select "10"
select select "2025"
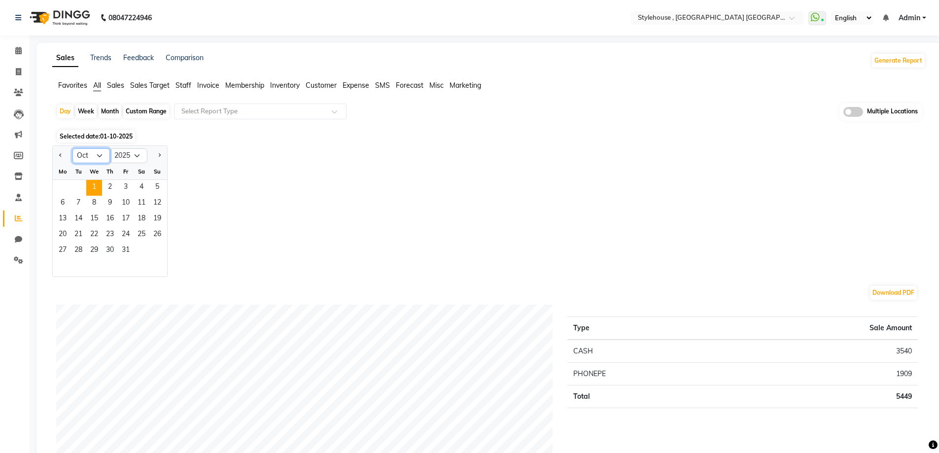
click at [93, 150] on select "Jan Feb Mar Apr May Jun [DATE] Aug Sep Oct Nov Dec" at bounding box center [90, 155] width 37 height 15
select select "9"
click at [72, 148] on select "Jan Feb Mar Apr May Jun [DATE] Aug Sep Oct Nov Dec" at bounding box center [90, 155] width 37 height 15
click at [93, 231] on span "24" at bounding box center [94, 235] width 16 height 16
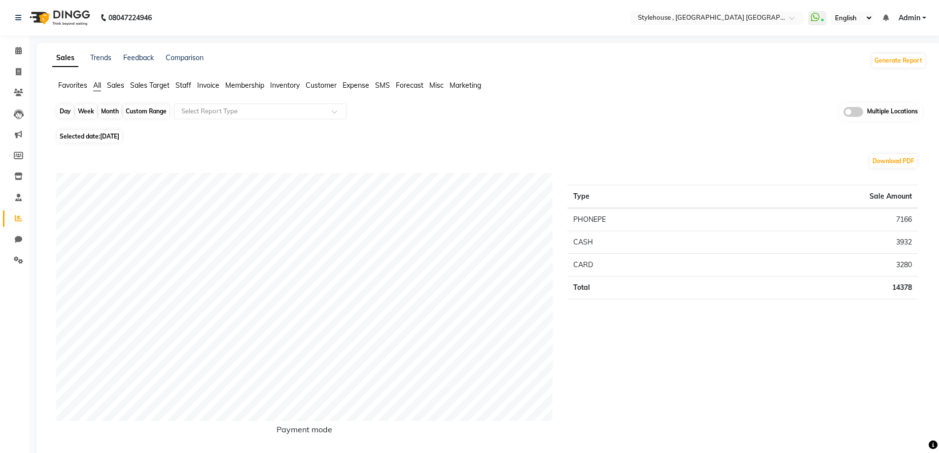
click at [64, 110] on div "Day" at bounding box center [65, 111] width 16 height 14
select select "9"
select select "2025"
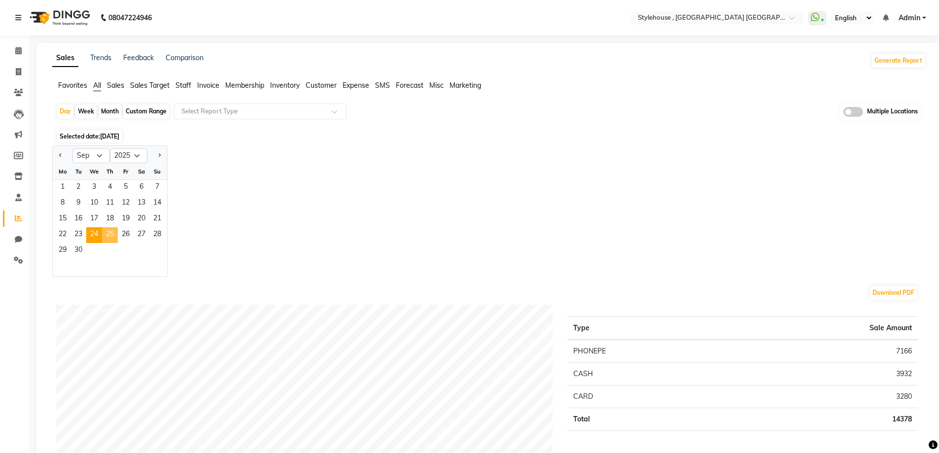
click at [109, 234] on span "25" at bounding box center [110, 235] width 16 height 16
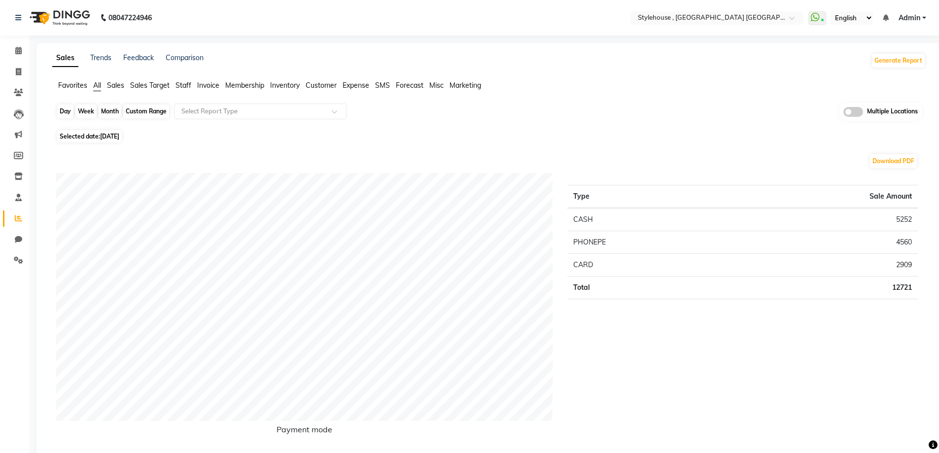
click at [61, 108] on div "Day" at bounding box center [65, 111] width 16 height 14
select select "9"
select select "2025"
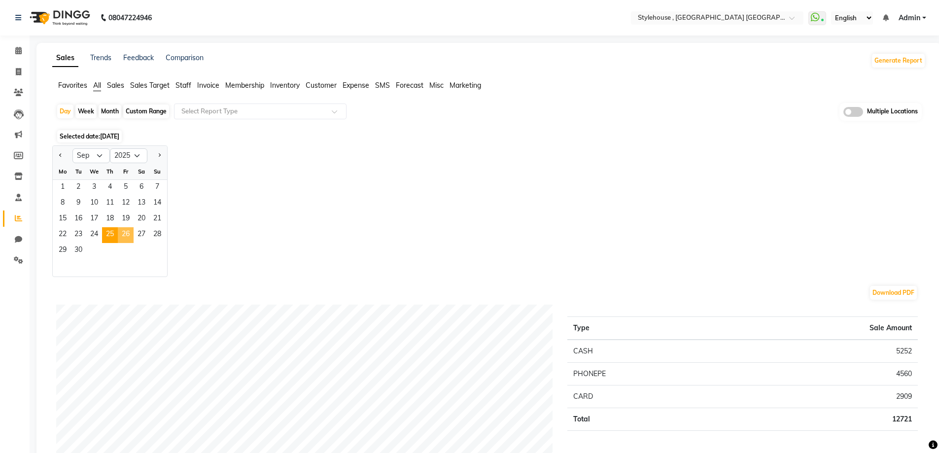
click at [125, 232] on span "26" at bounding box center [126, 235] width 16 height 16
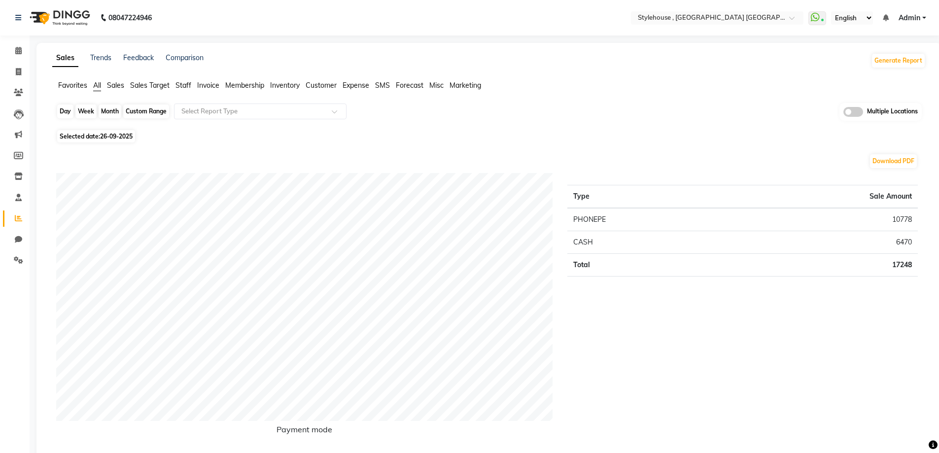
click at [64, 108] on div "Day" at bounding box center [65, 111] width 16 height 14
select select "9"
select select "2025"
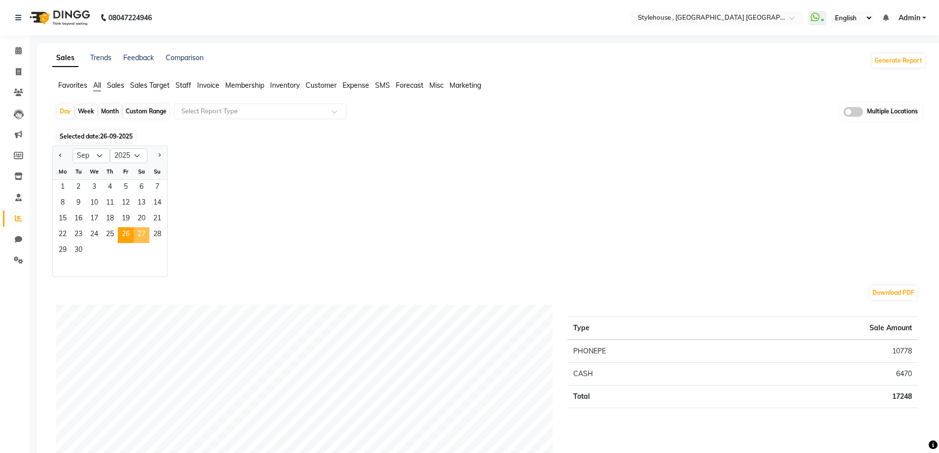
click at [140, 232] on span "27" at bounding box center [142, 235] width 16 height 16
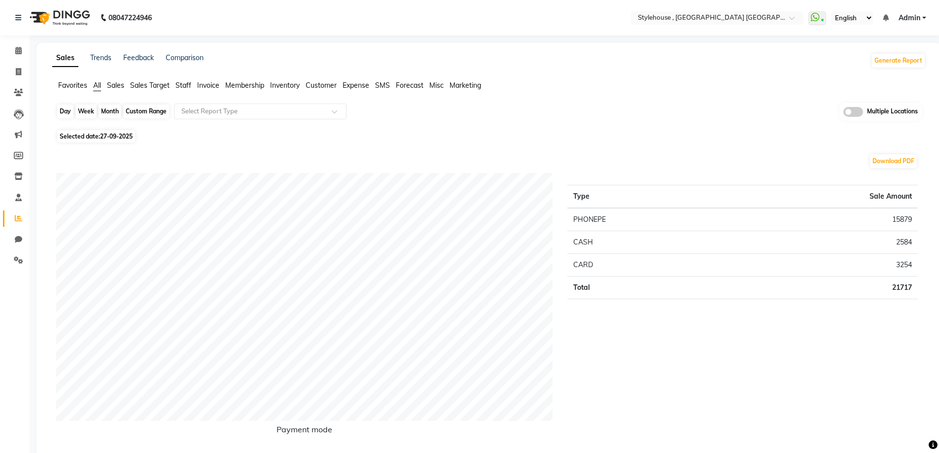
click at [63, 106] on div "Day" at bounding box center [65, 111] width 16 height 14
select select "9"
select select "2025"
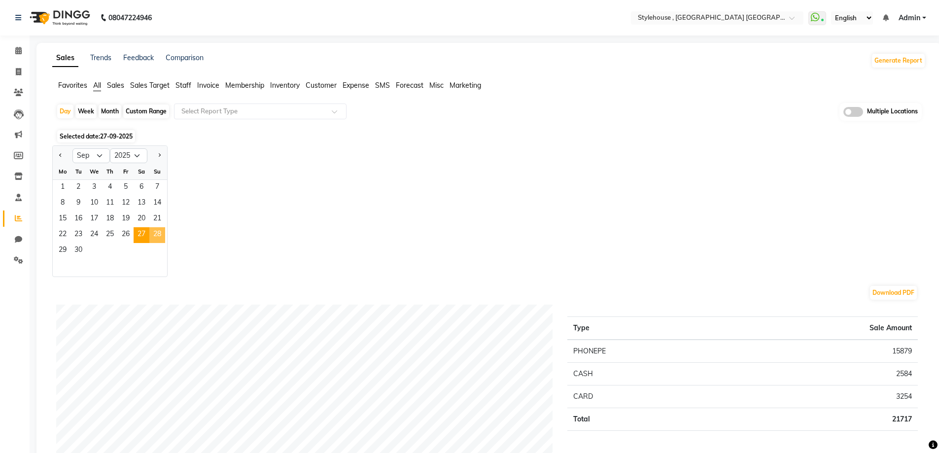
click at [158, 232] on span "28" at bounding box center [157, 235] width 16 height 16
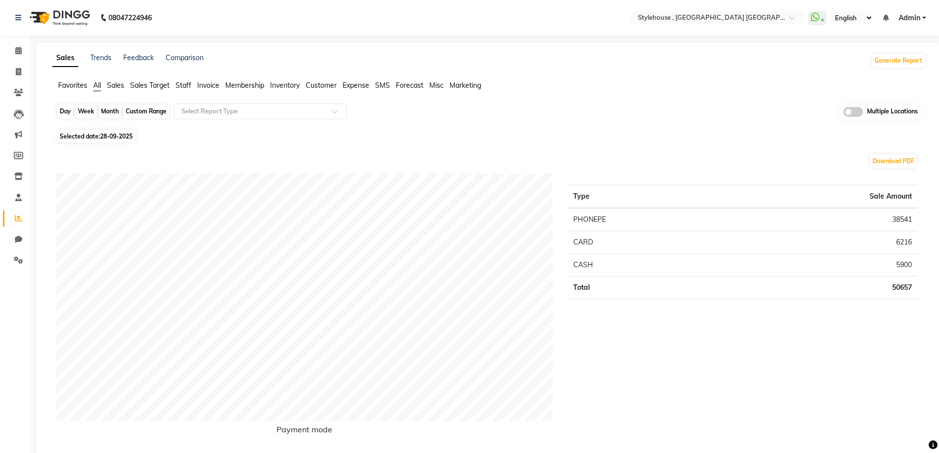
click at [64, 111] on div "Day" at bounding box center [65, 111] width 16 height 14
select select "9"
select select "2025"
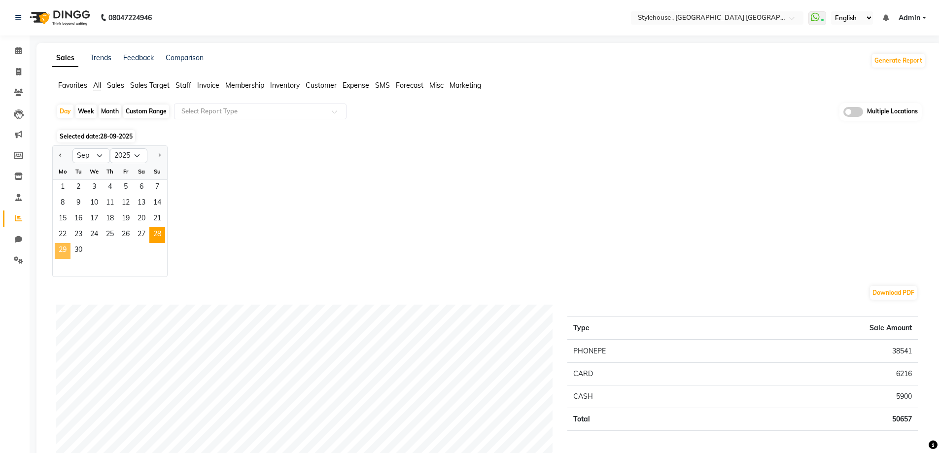
click at [62, 247] on span "29" at bounding box center [63, 251] width 16 height 16
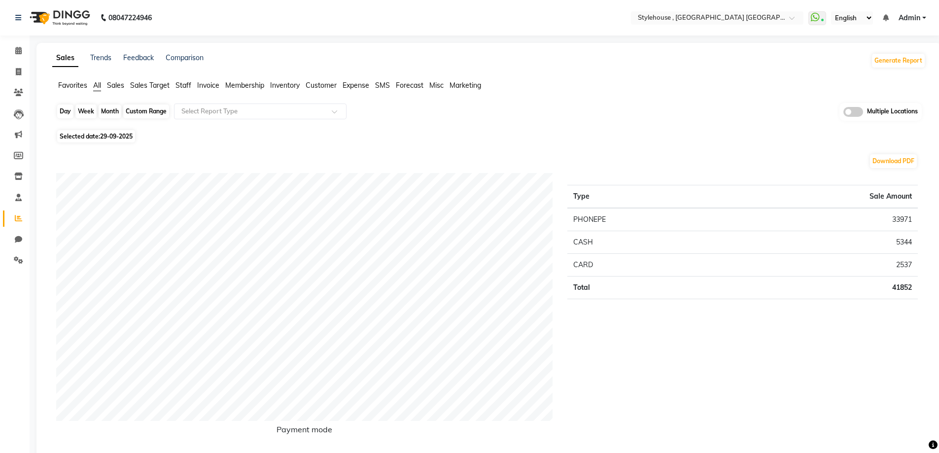
click at [62, 109] on div "Day" at bounding box center [65, 111] width 16 height 14
select select "9"
select select "2025"
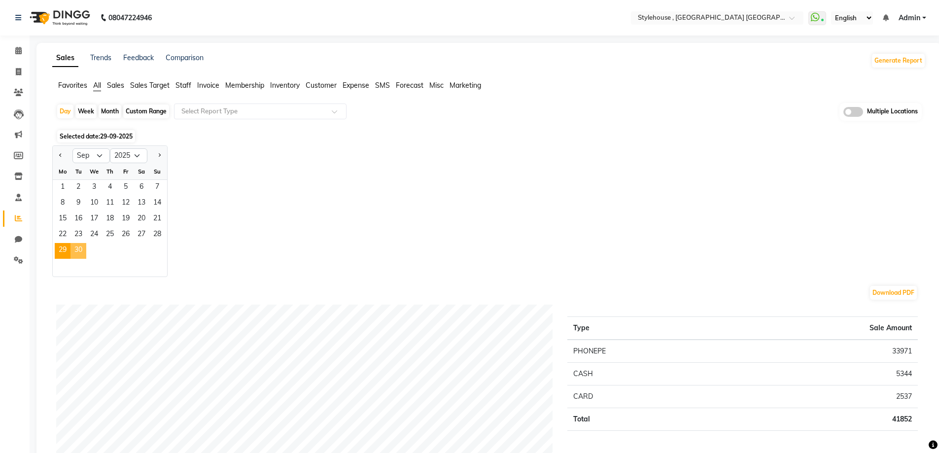
click at [78, 249] on span "30" at bounding box center [78, 251] width 16 height 16
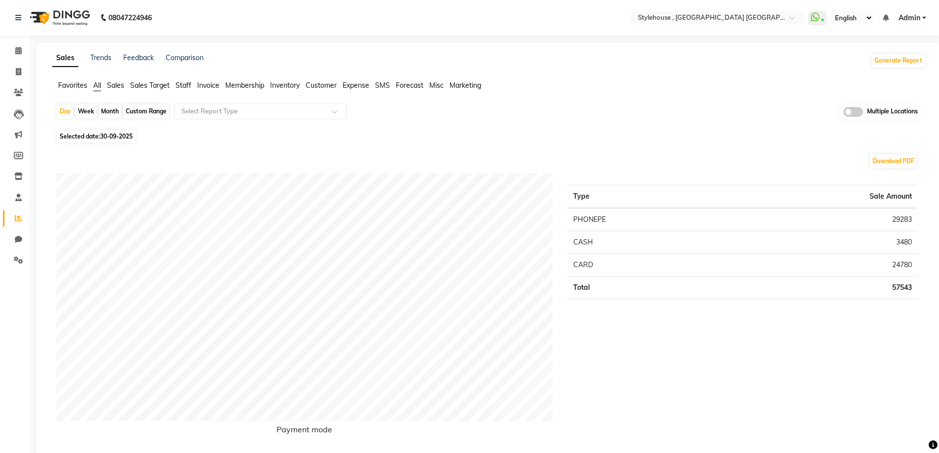
click at [135, 108] on div "Custom Range" at bounding box center [146, 111] width 46 height 14
select select "9"
select select "2025"
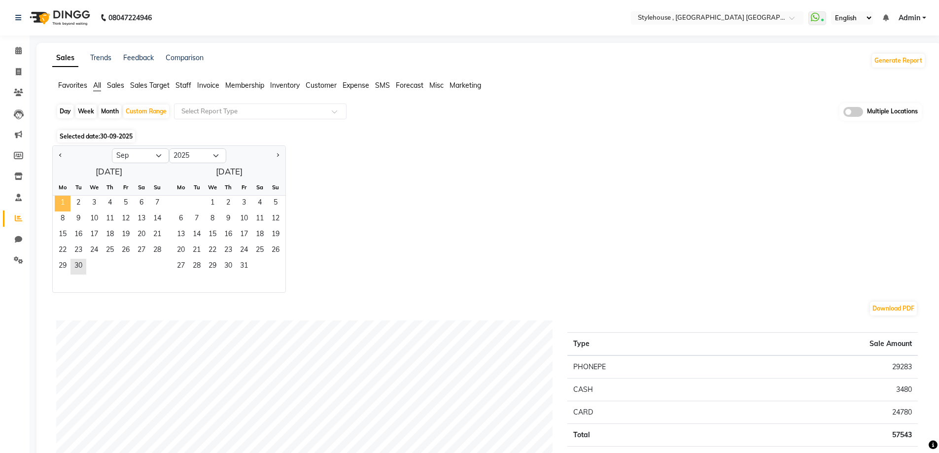
click at [63, 202] on span "1" at bounding box center [63, 204] width 16 height 16
click at [79, 264] on span "30" at bounding box center [78, 267] width 16 height 16
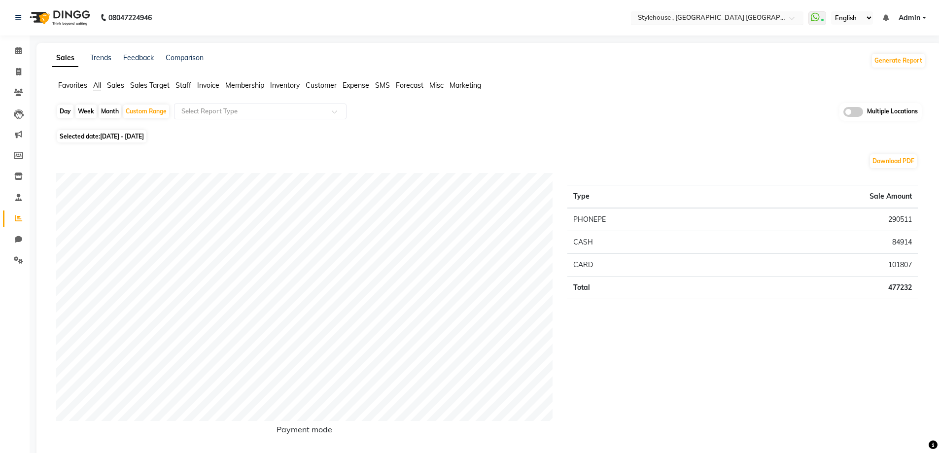
click at [705, 13] on div "Select Location × Stylehouse , Manahandi Bihar" at bounding box center [709, 18] width 153 height 10
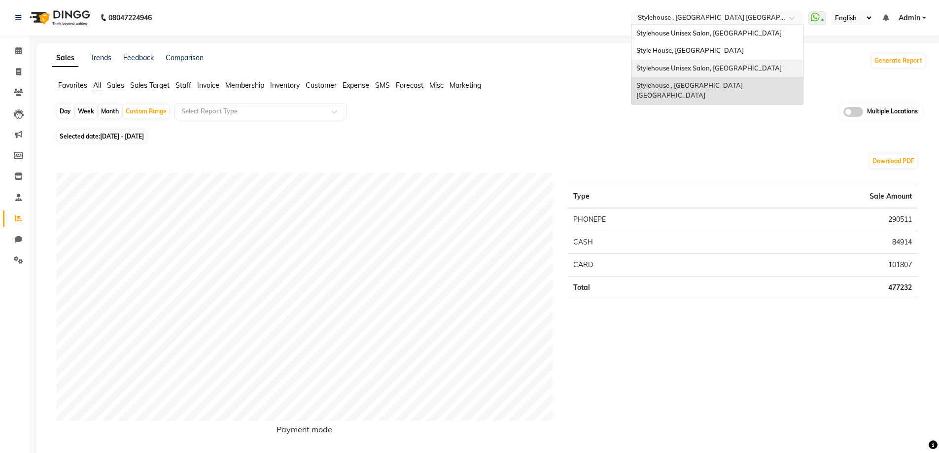
click at [709, 68] on span "Stylehouse Unisex Salon, [GEOGRAPHIC_DATA]" at bounding box center [708, 68] width 145 height 8
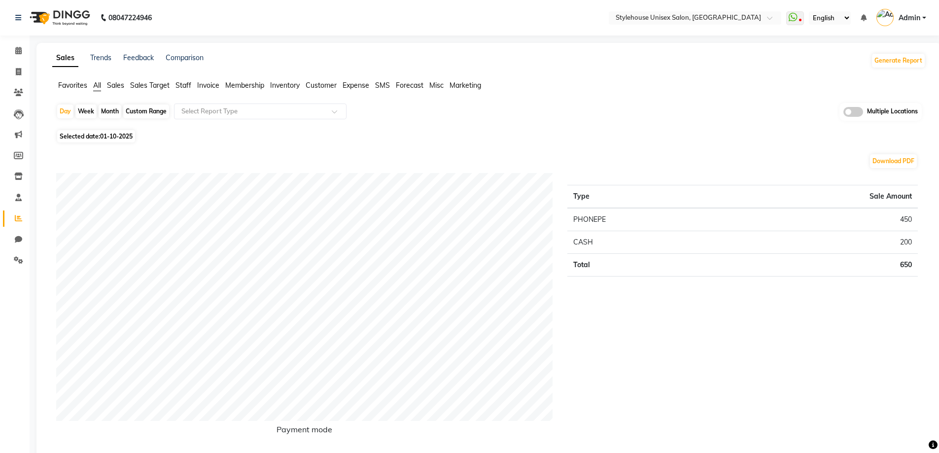
click at [134, 111] on div "Custom Range" at bounding box center [146, 111] width 46 height 14
select select "10"
select select "2025"
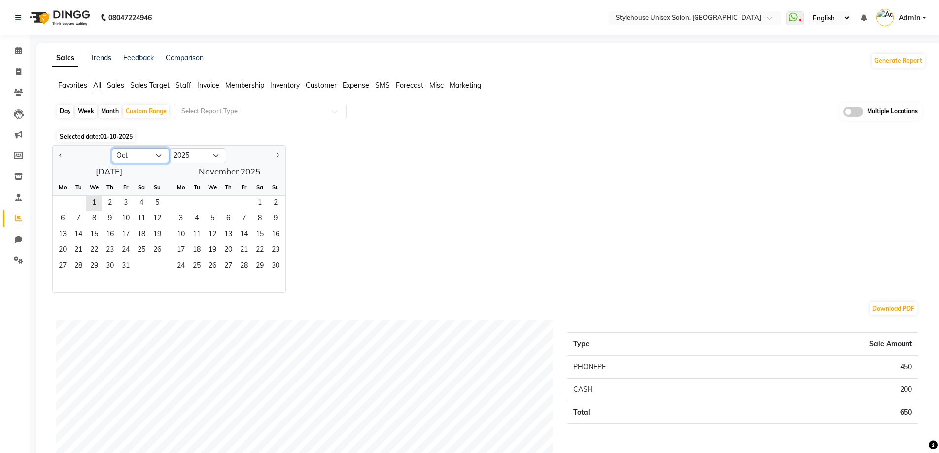
click at [131, 154] on select "Jan Feb Mar Apr May Jun [DATE] Aug Sep Oct Nov Dec" at bounding box center [140, 155] width 57 height 15
select select "9"
click at [112, 148] on select "Jan Feb Mar Apr May Jun [DATE] Aug Sep Oct Nov Dec" at bounding box center [140, 155] width 57 height 15
click at [61, 200] on span "1" at bounding box center [63, 204] width 16 height 16
click at [81, 265] on span "30" at bounding box center [78, 267] width 16 height 16
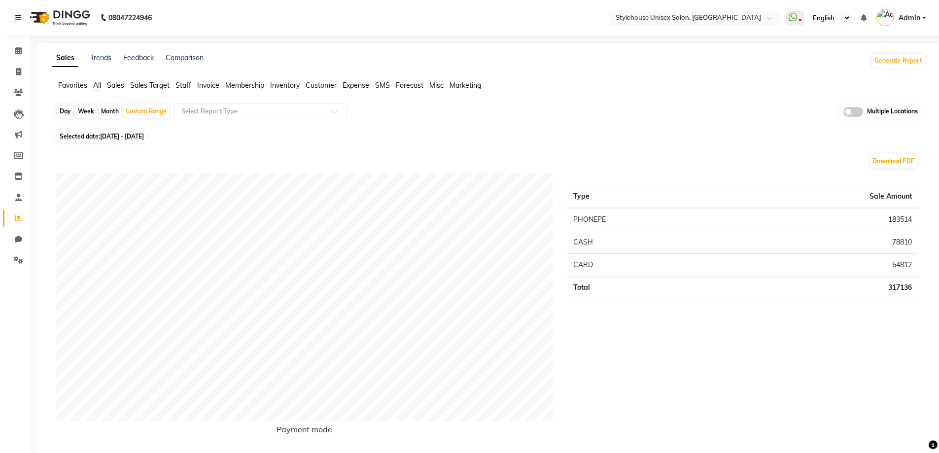
click at [691, 11] on div "Select Location × Stylehouse Unisex Salon, Bhubneshwar" at bounding box center [695, 17] width 172 height 13
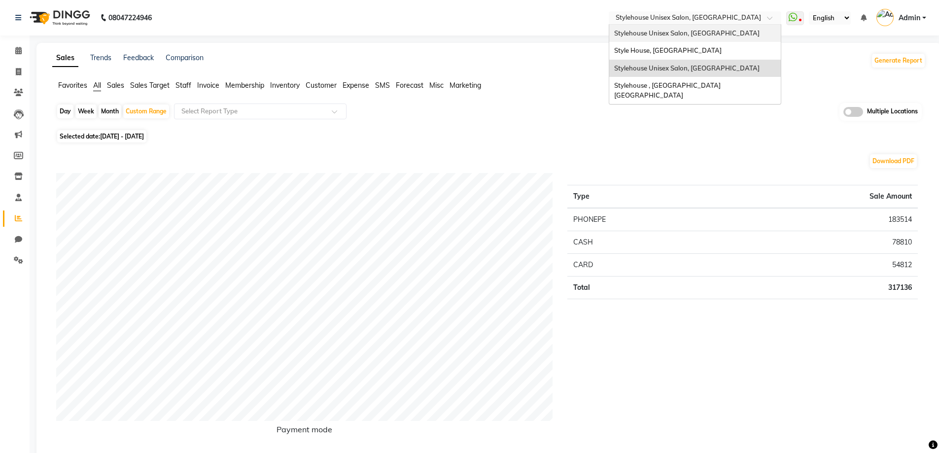
click at [682, 31] on span "Stylehouse Unisex Salon, Old Lic Colony" at bounding box center [686, 33] width 145 height 8
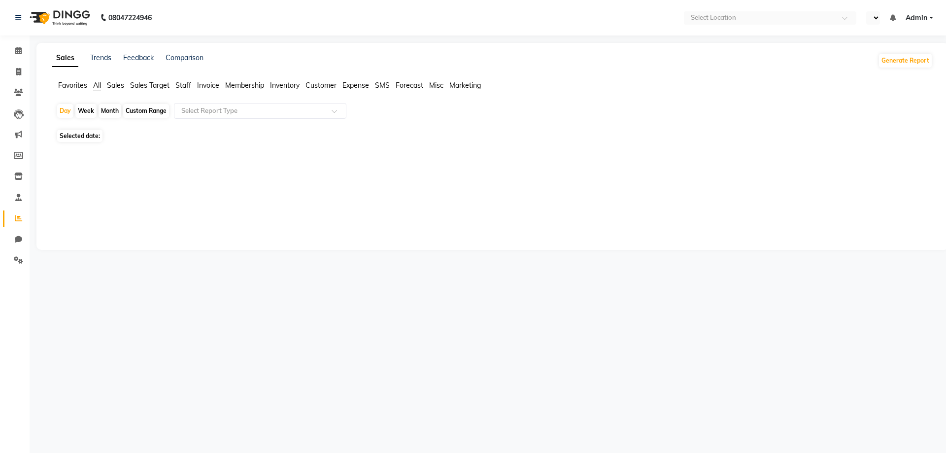
select select "en"
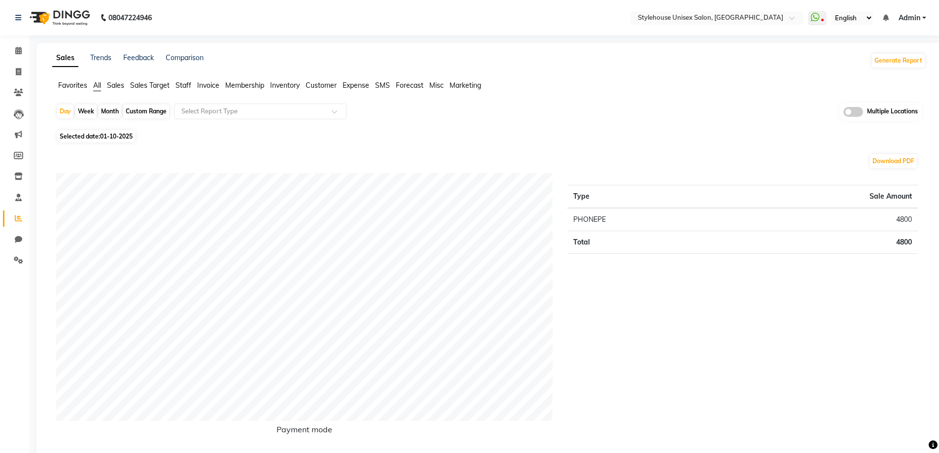
click at [132, 111] on div "Custom Range" at bounding box center [146, 111] width 46 height 14
select select "10"
select select "2025"
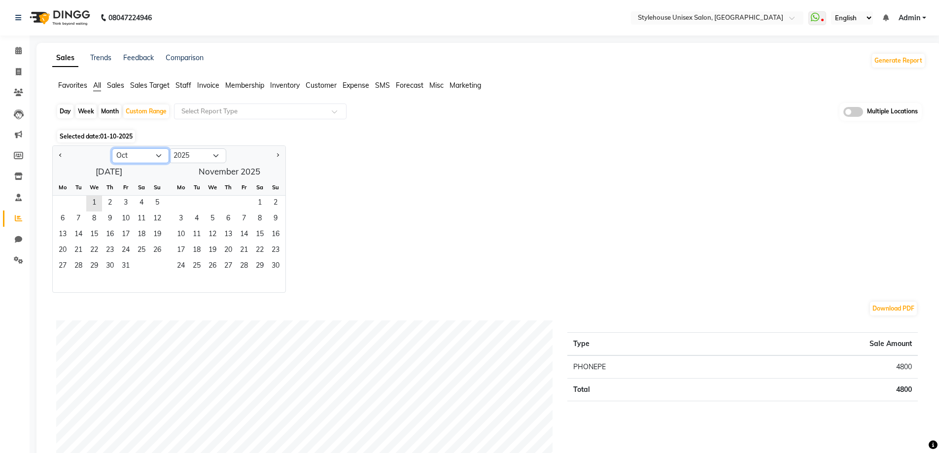
click at [141, 152] on select "Jan Feb Mar Apr May Jun [DATE] Aug Sep Oct Nov Dec" at bounding box center [140, 155] width 57 height 15
select select "9"
click at [112, 148] on select "Jan Feb Mar Apr May Jun [DATE] Aug Sep Oct Nov Dec" at bounding box center [140, 155] width 57 height 15
click at [63, 197] on span "1" at bounding box center [63, 204] width 16 height 16
click at [81, 265] on span "30" at bounding box center [78, 267] width 16 height 16
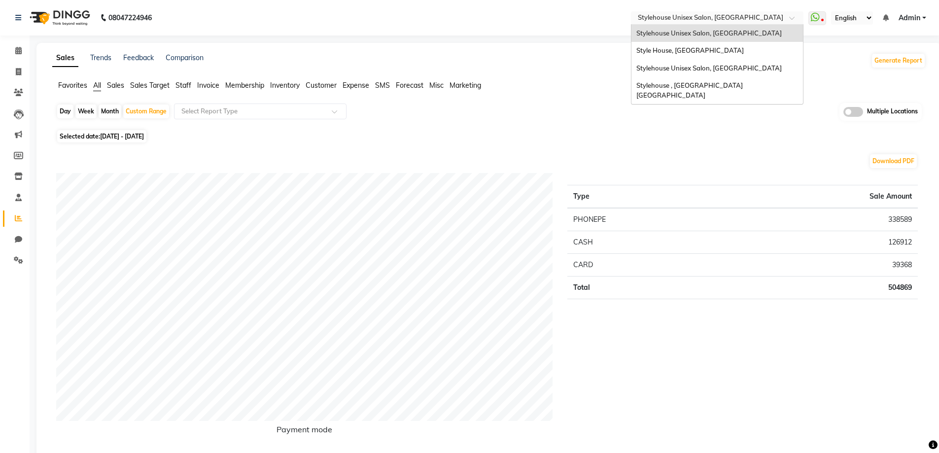
click at [694, 11] on div "Select Location × Stylehouse Unisex Salon, Old Lic Colony" at bounding box center [717, 17] width 172 height 13
click at [685, 50] on span "Style House, [GEOGRAPHIC_DATA]" at bounding box center [689, 50] width 107 height 8
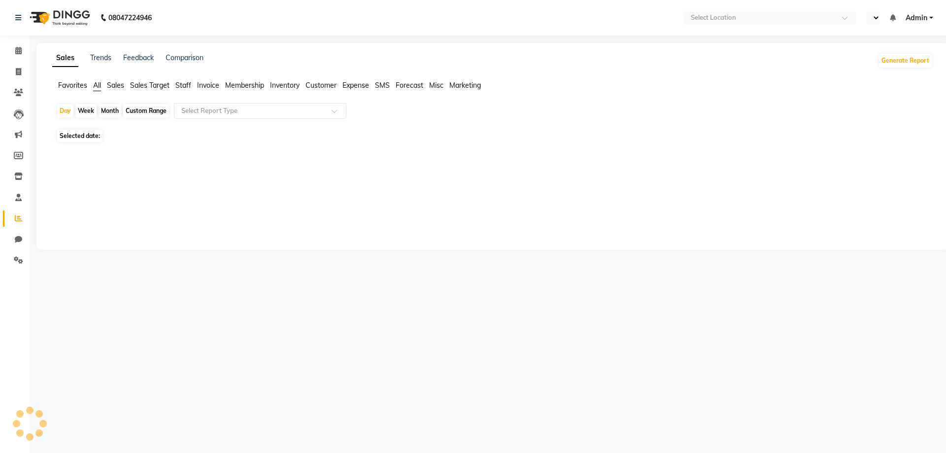
select select "en"
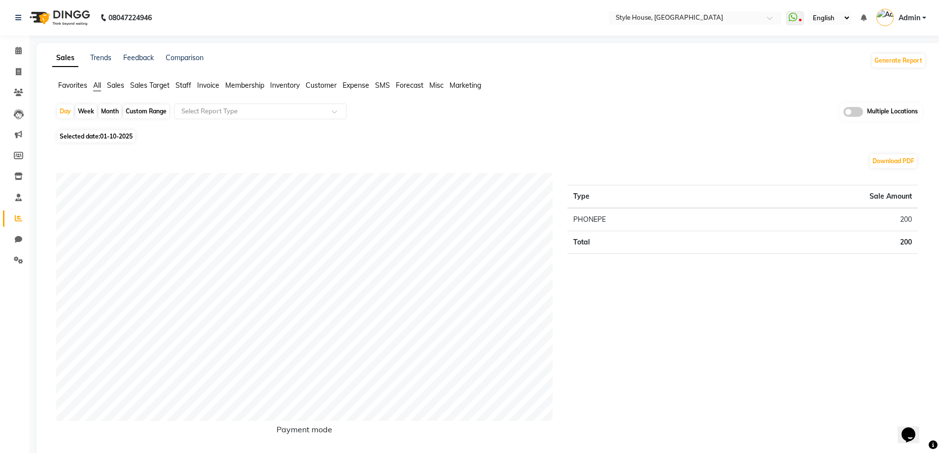
click at [141, 109] on div "Custom Range" at bounding box center [146, 111] width 46 height 14
select select "10"
select select "2025"
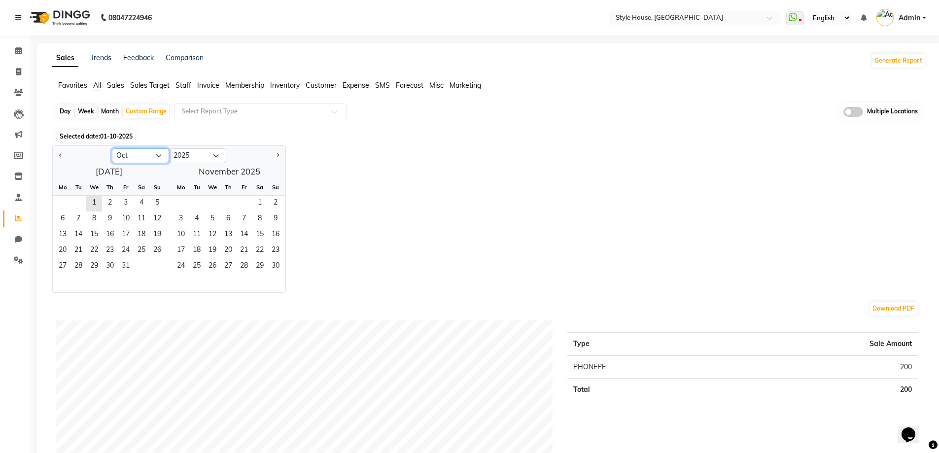
click at [134, 155] on select "Jan Feb Mar Apr May Jun [DATE] Aug Sep Oct Nov Dec" at bounding box center [140, 155] width 57 height 15
select select "9"
click at [112, 148] on select "Jan Feb Mar Apr May Jun [DATE] Aug Sep Oct Nov Dec" at bounding box center [140, 155] width 57 height 15
click at [64, 198] on span "1" at bounding box center [63, 204] width 16 height 16
click at [78, 266] on span "30" at bounding box center [78, 267] width 16 height 16
